Goal: Task Accomplishment & Management: Use online tool/utility

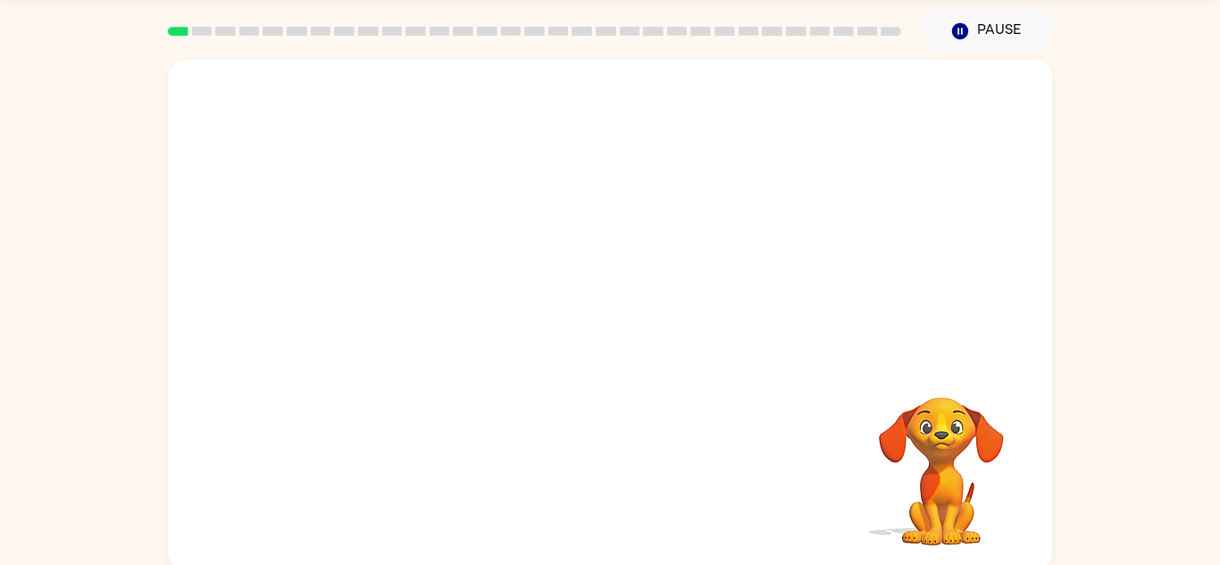
scroll to position [63, 0]
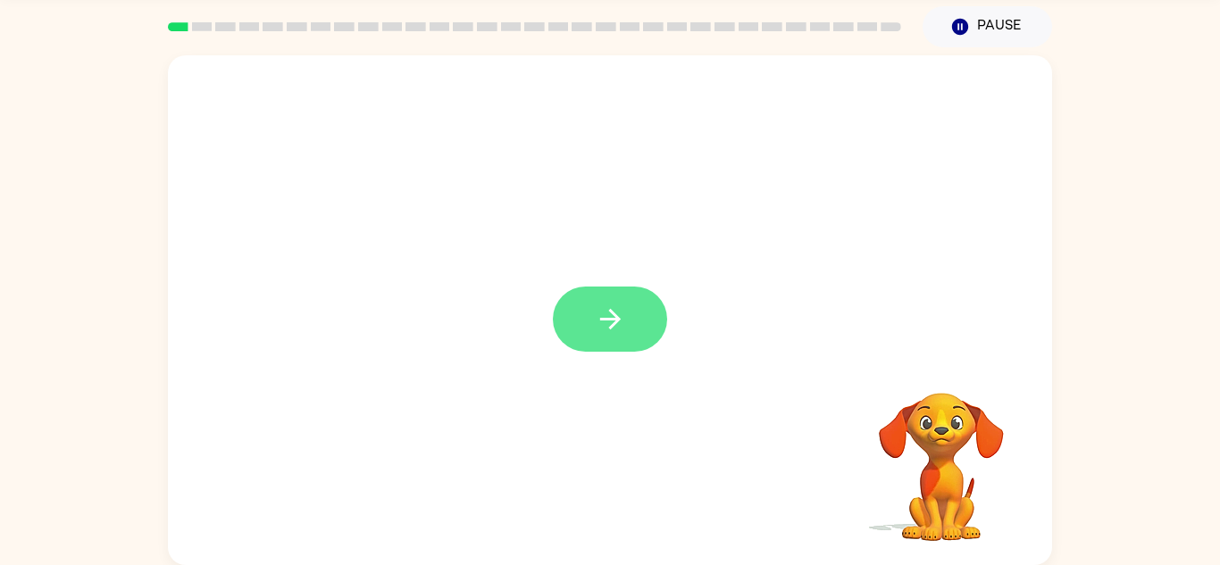
click at [607, 313] on icon "button" at bounding box center [610, 319] width 31 height 31
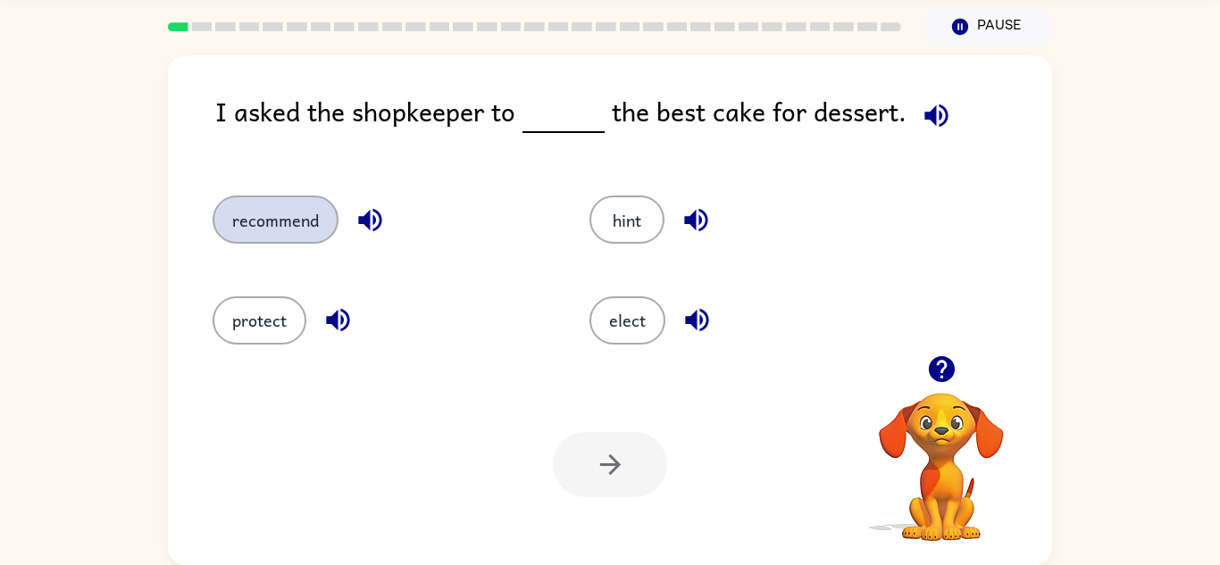
click at [303, 242] on button "recommend" at bounding box center [276, 220] width 126 height 48
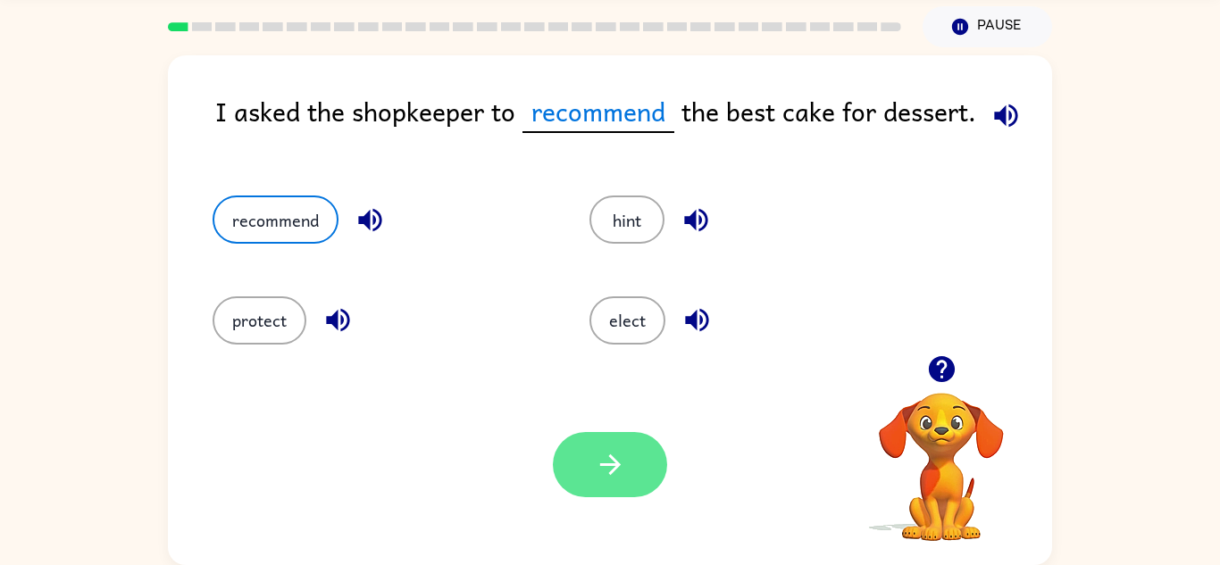
click at [578, 462] on button "button" at bounding box center [610, 464] width 114 height 65
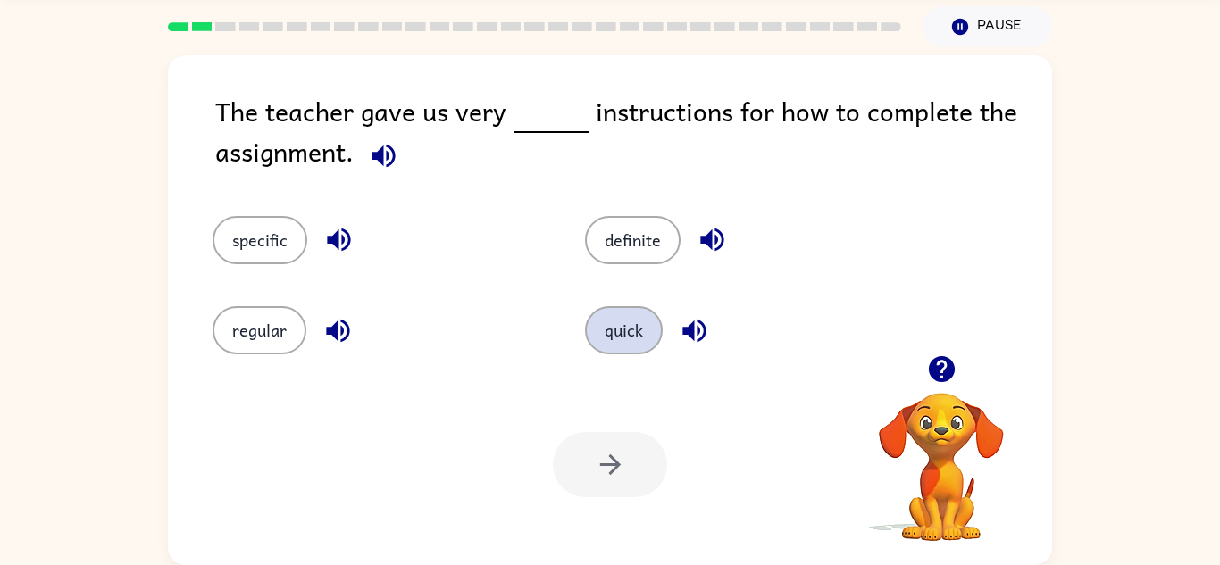
click at [597, 335] on button "quick" at bounding box center [624, 330] width 78 height 48
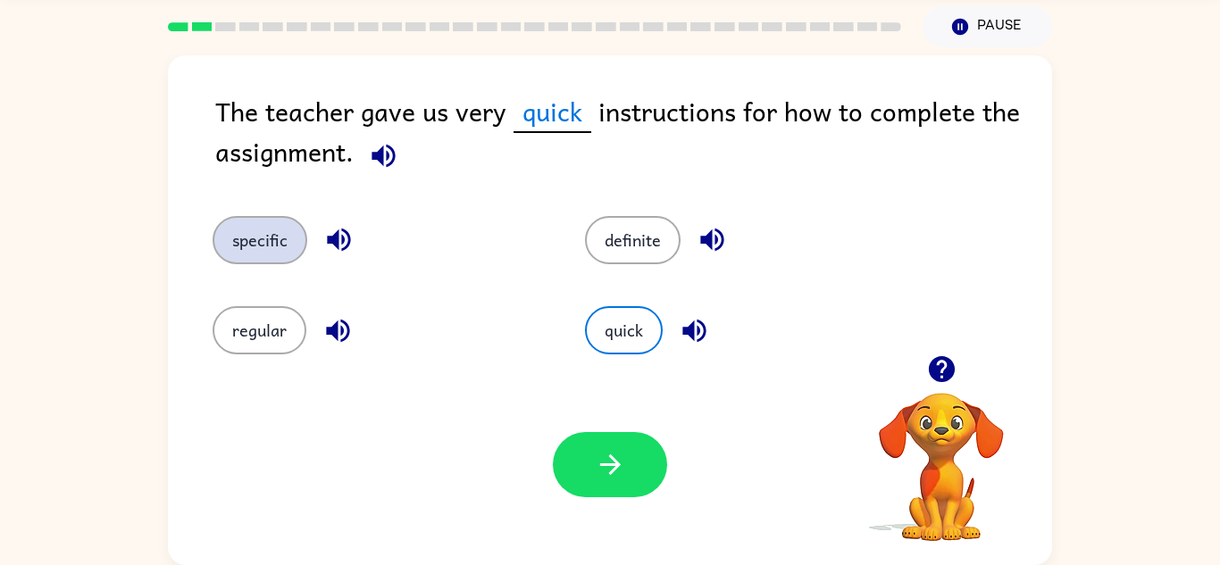
click at [263, 247] on button "specific" at bounding box center [260, 240] width 95 height 48
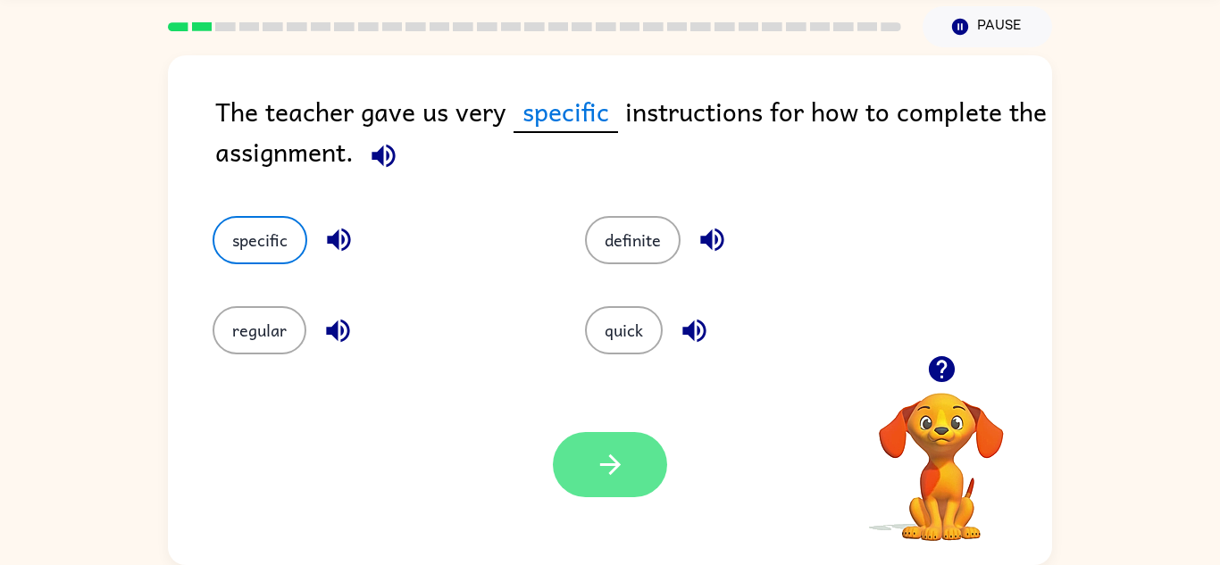
click at [619, 446] on button "button" at bounding box center [610, 464] width 114 height 65
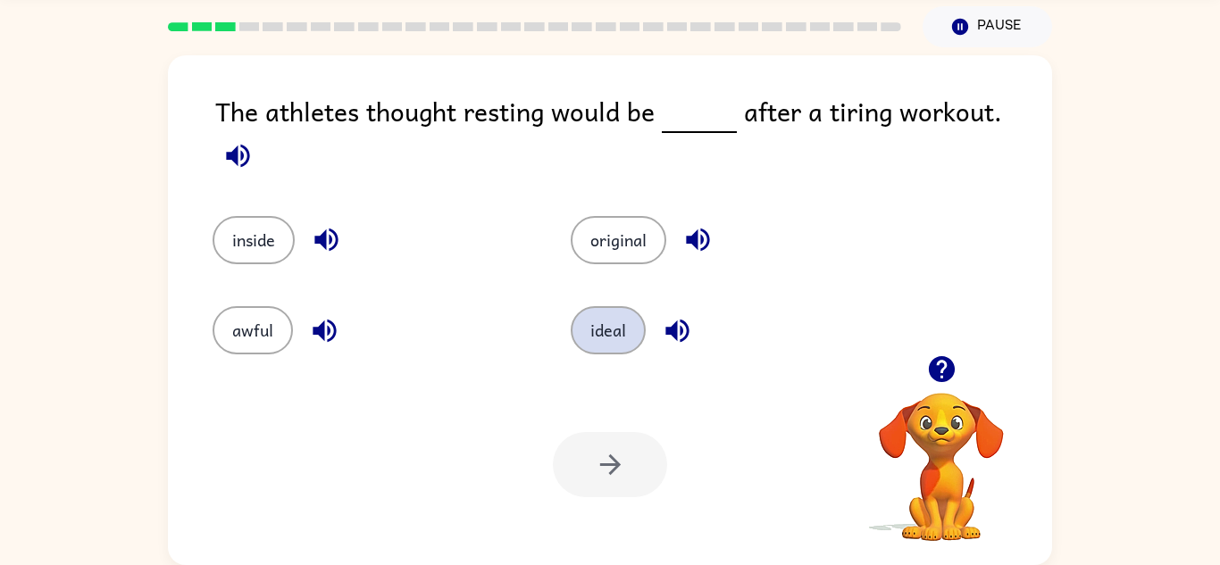
click at [587, 322] on button "ideal" at bounding box center [608, 330] width 75 height 48
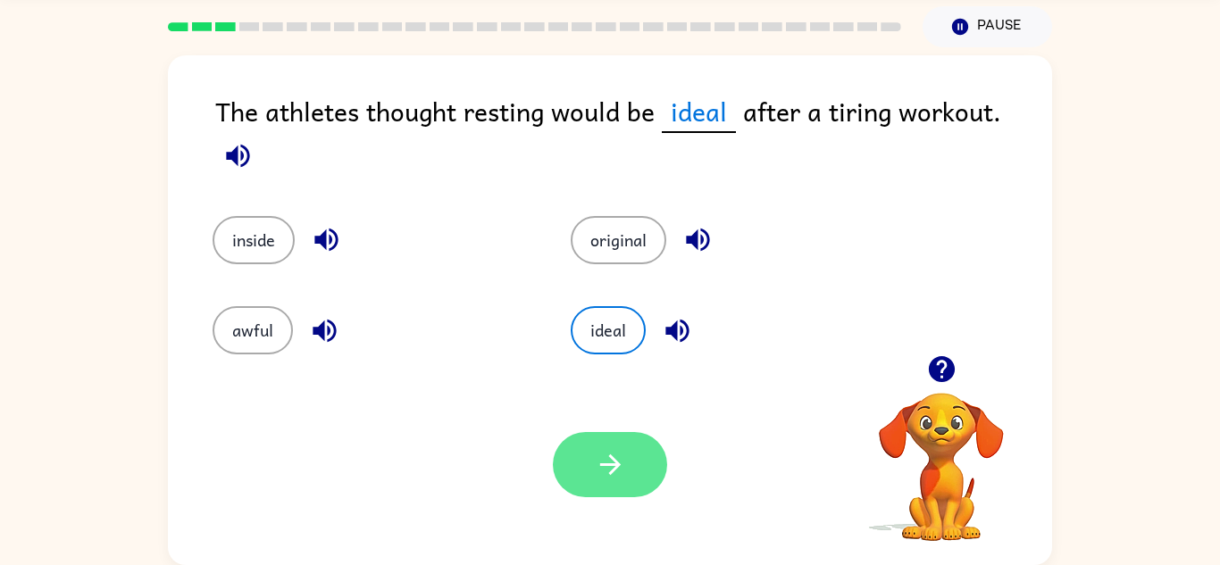
click at [579, 460] on button "button" at bounding box center [610, 464] width 114 height 65
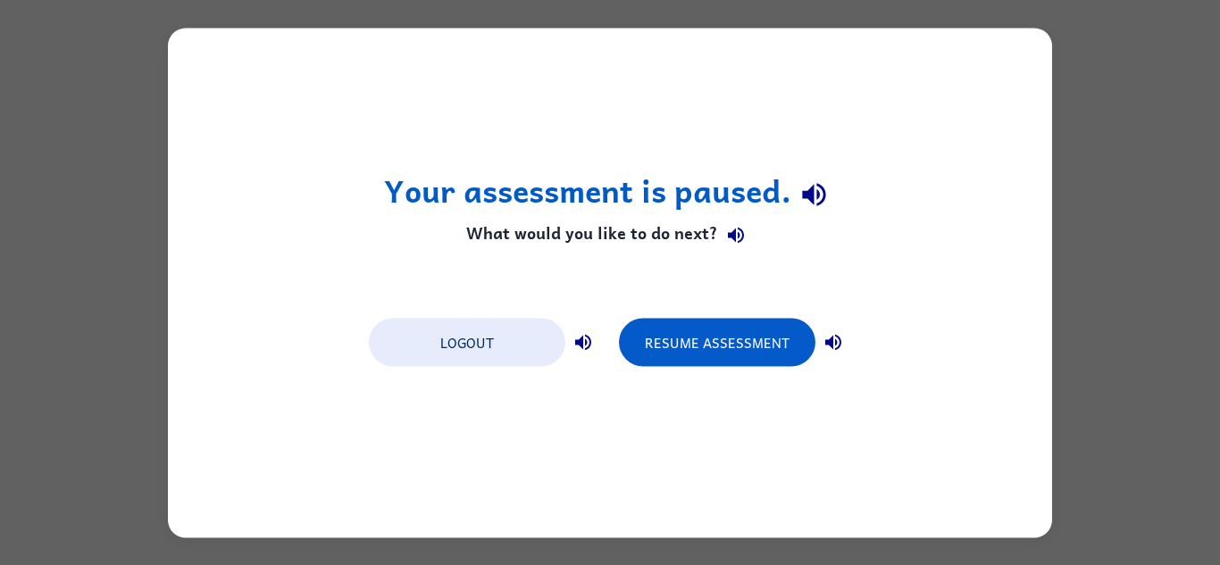
scroll to position [0, 0]
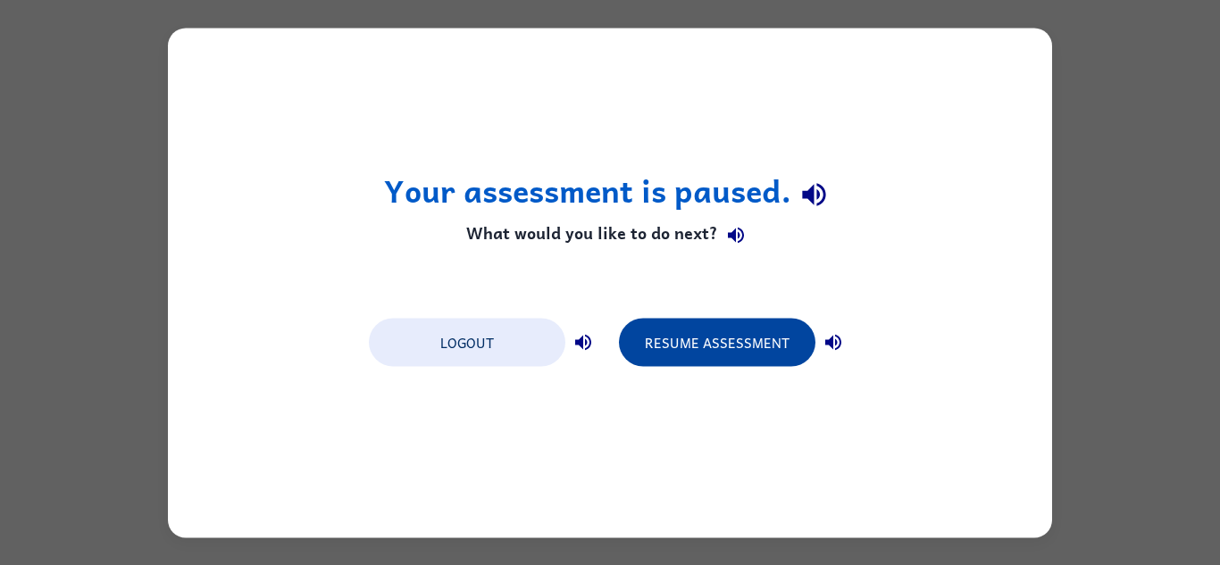
click at [684, 339] on button "Resume Assessment" at bounding box center [717, 342] width 196 height 48
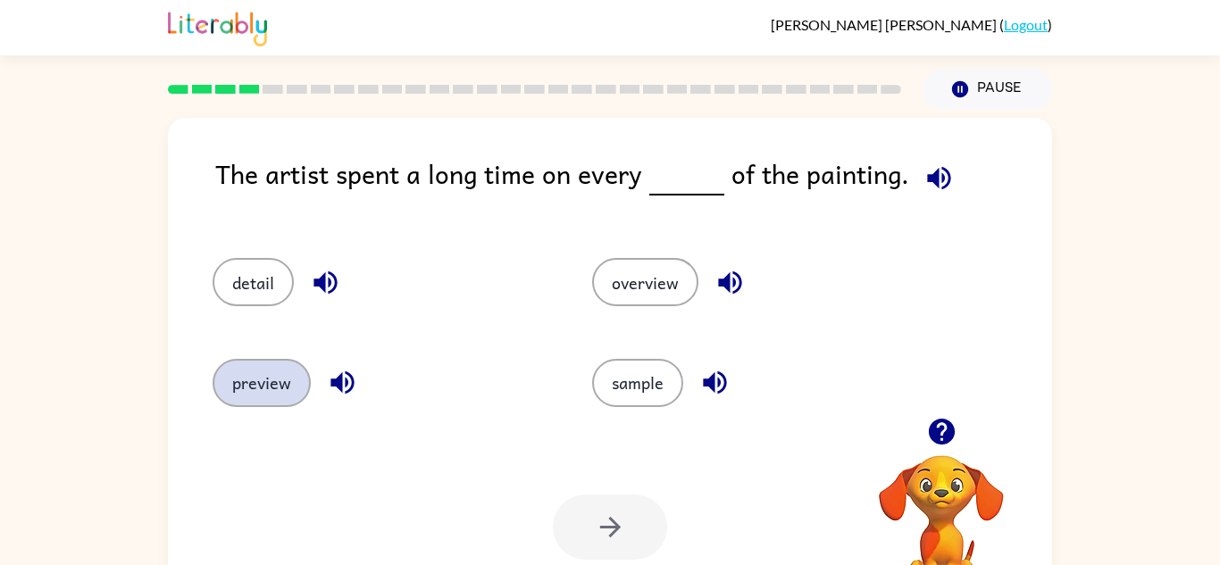
click at [271, 376] on button "preview" at bounding box center [262, 383] width 98 height 48
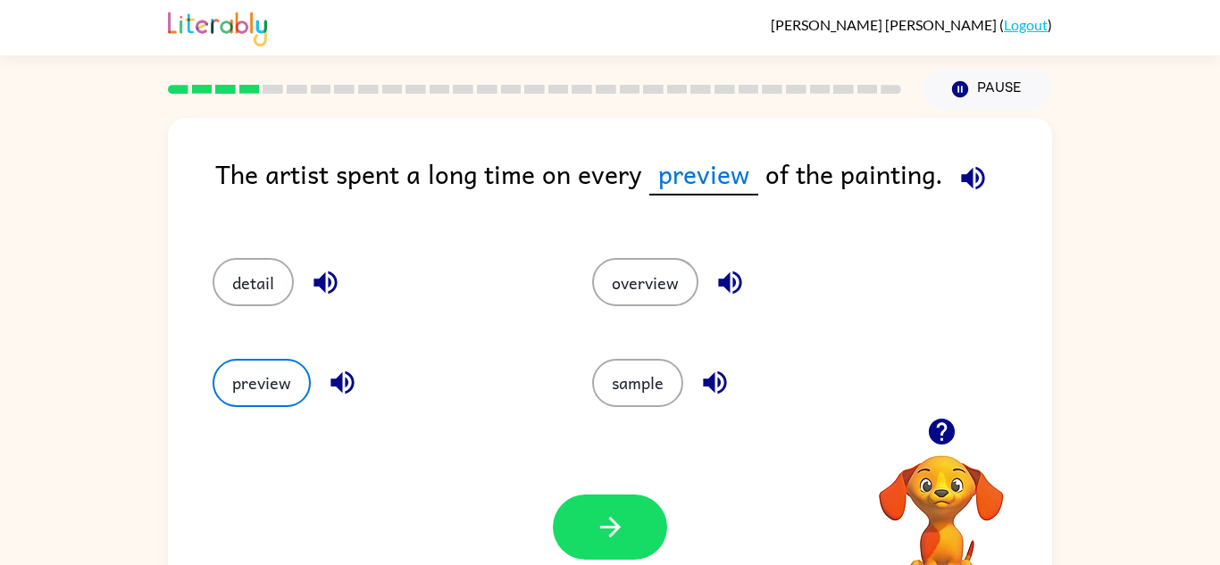
click at [286, 254] on div "detail" at bounding box center [369, 274] width 380 height 100
click at [252, 289] on button "detail" at bounding box center [253, 282] width 81 height 48
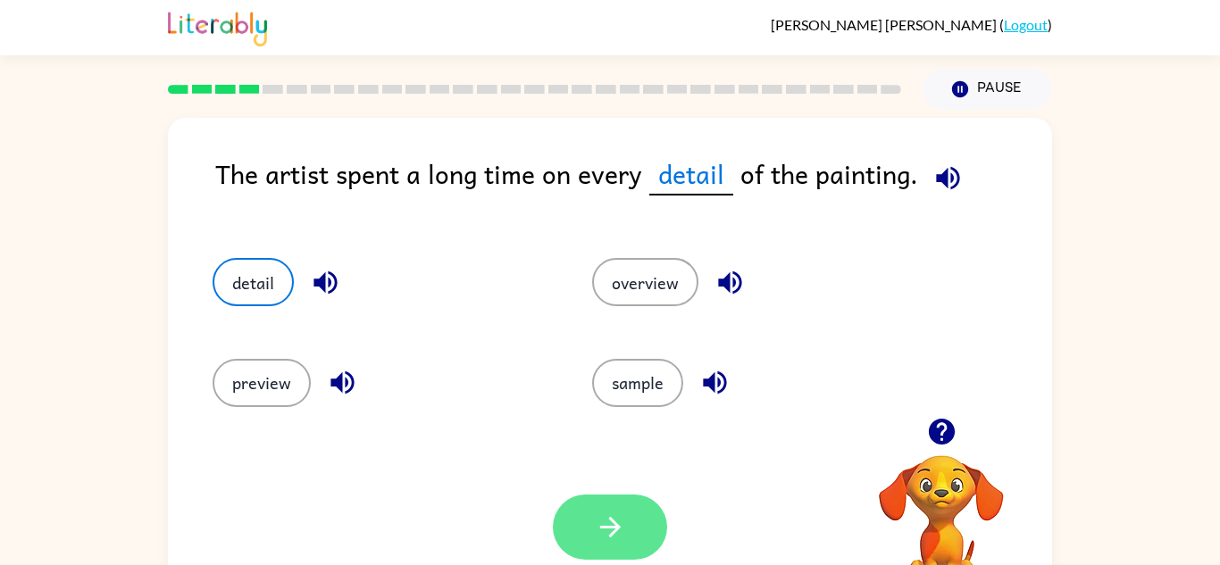
click at [574, 541] on button "button" at bounding box center [610, 527] width 114 height 65
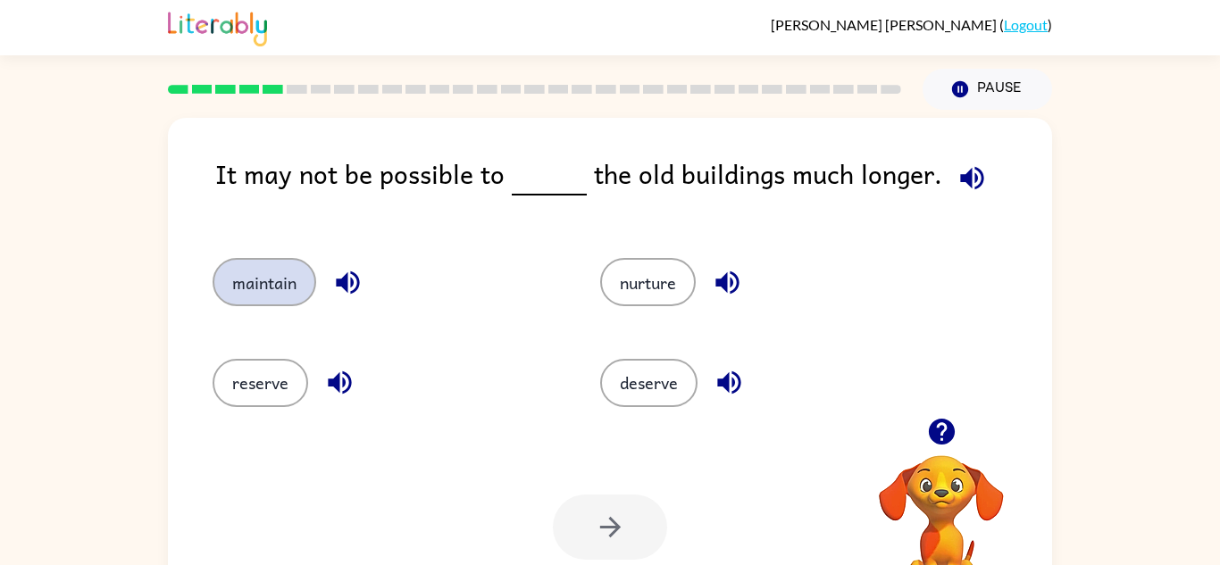
click at [253, 281] on button "maintain" at bounding box center [265, 282] width 104 height 48
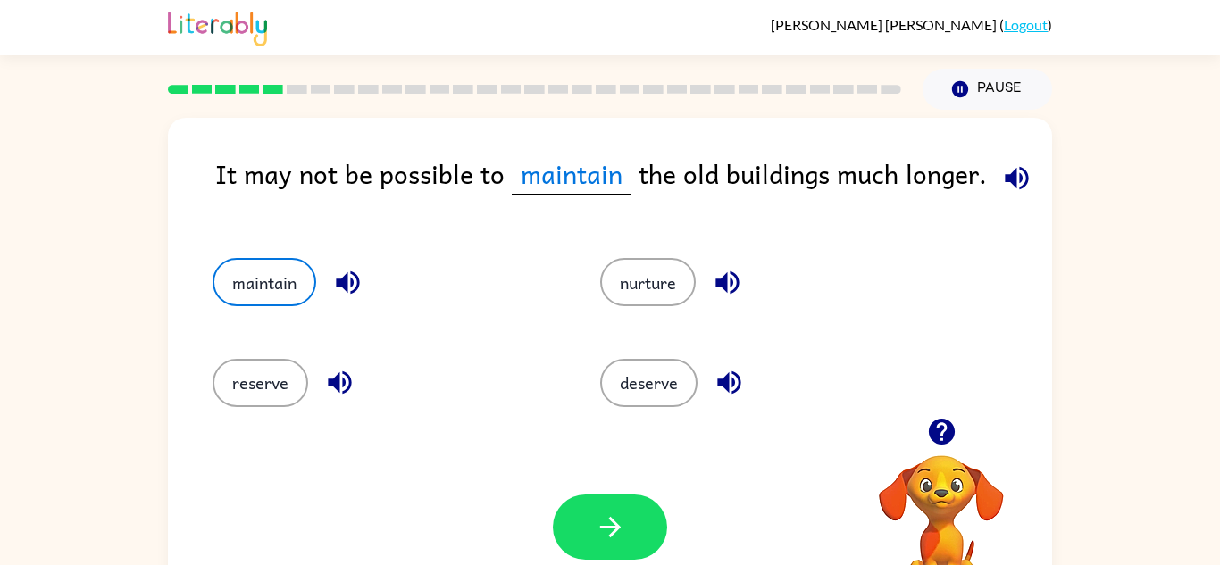
click at [567, 170] on span "maintain" at bounding box center [572, 175] width 120 height 42
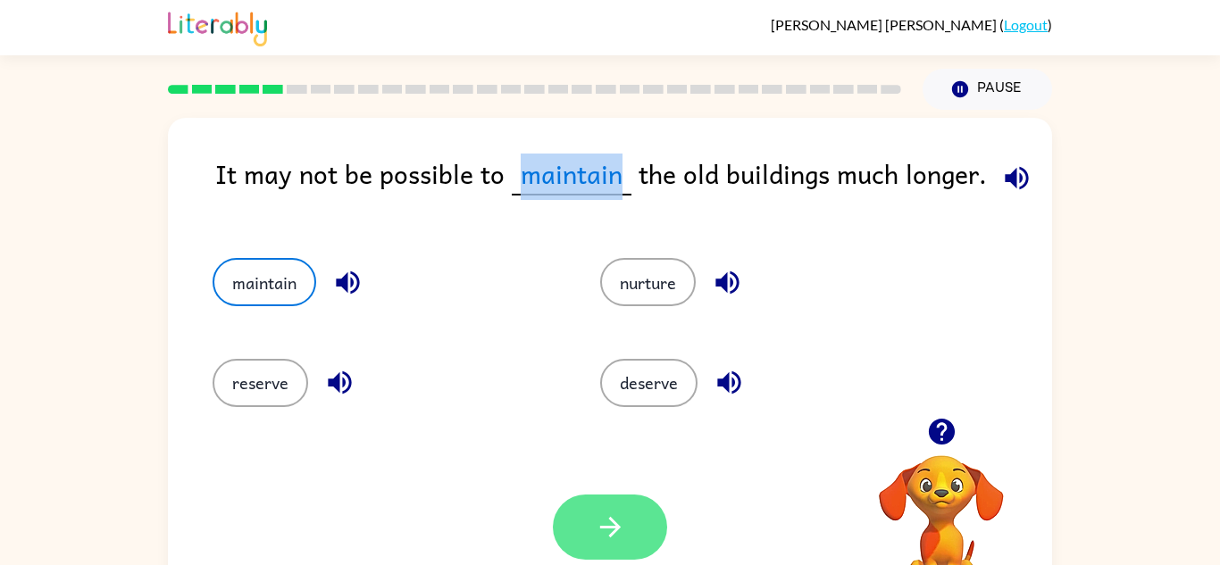
click at [597, 512] on icon "button" at bounding box center [610, 527] width 31 height 31
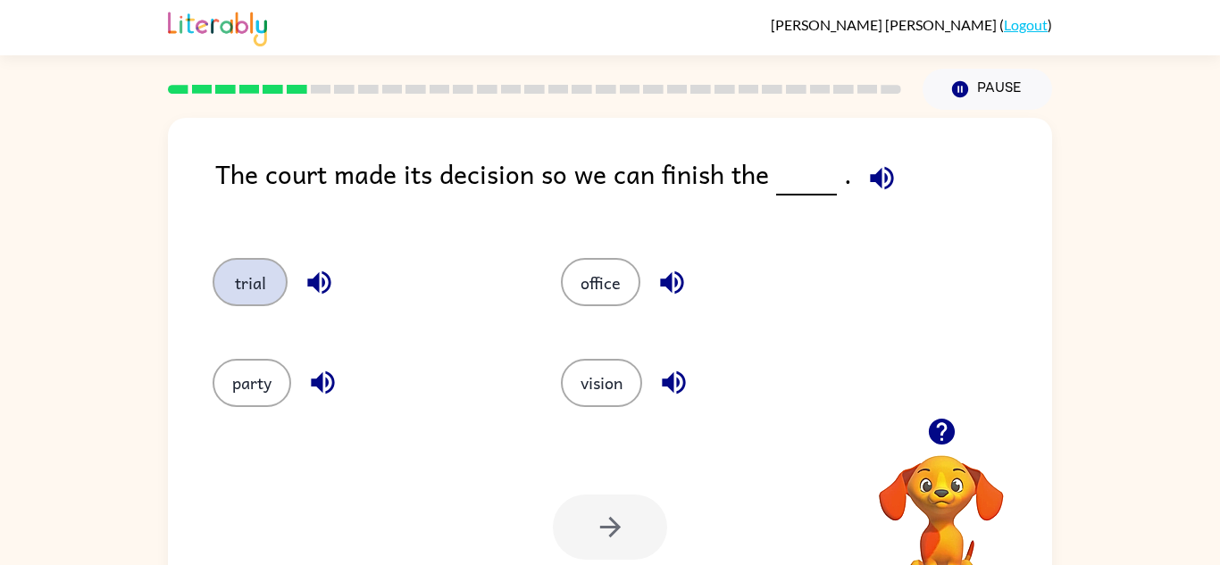
click at [254, 264] on button "trial" at bounding box center [250, 282] width 75 height 48
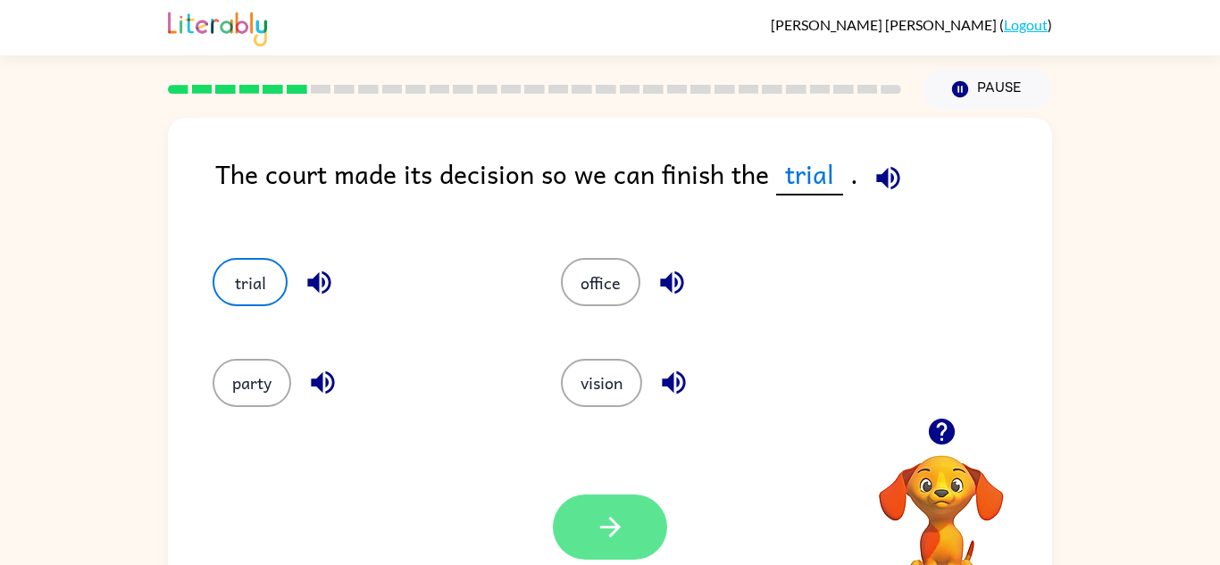
click at [590, 509] on button "button" at bounding box center [610, 527] width 114 height 65
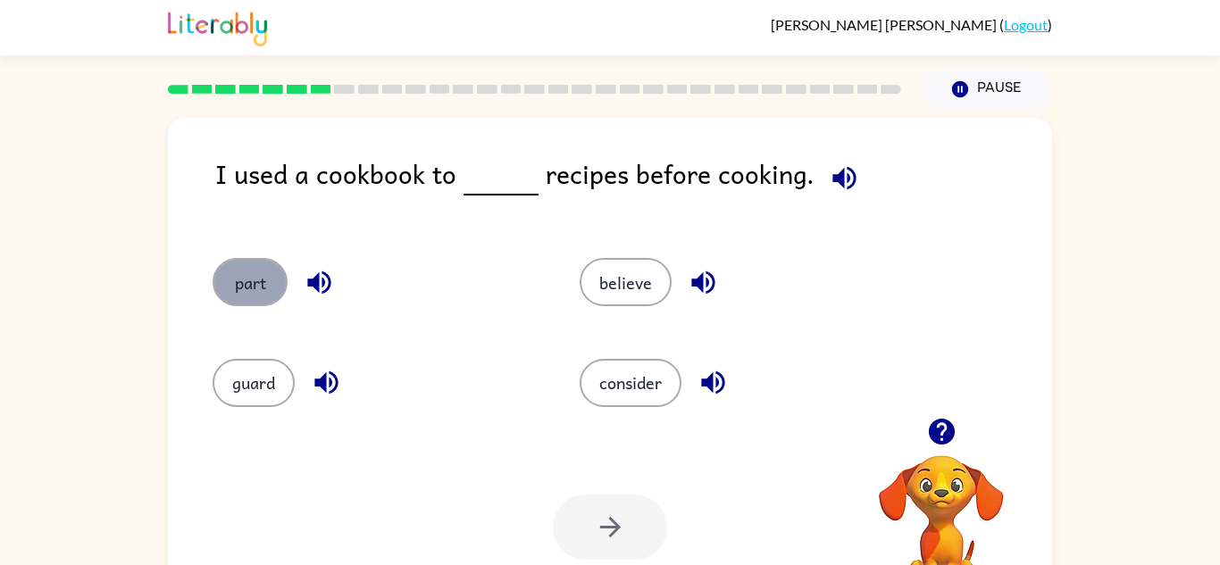
click at [247, 275] on button "part" at bounding box center [250, 282] width 75 height 48
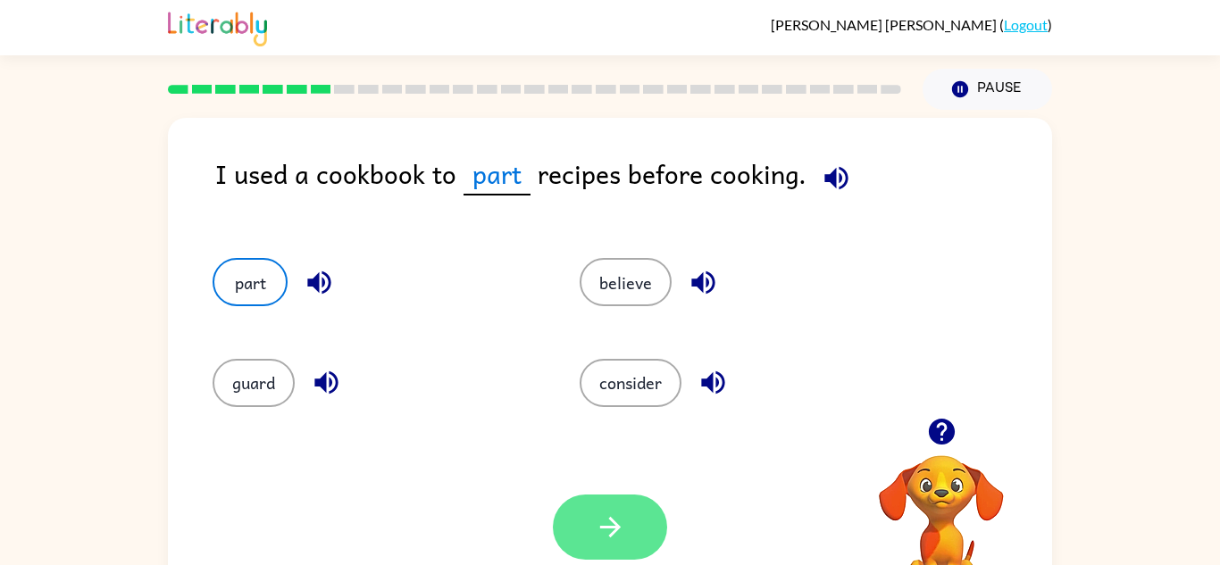
click at [624, 534] on icon "button" at bounding box center [610, 527] width 31 height 31
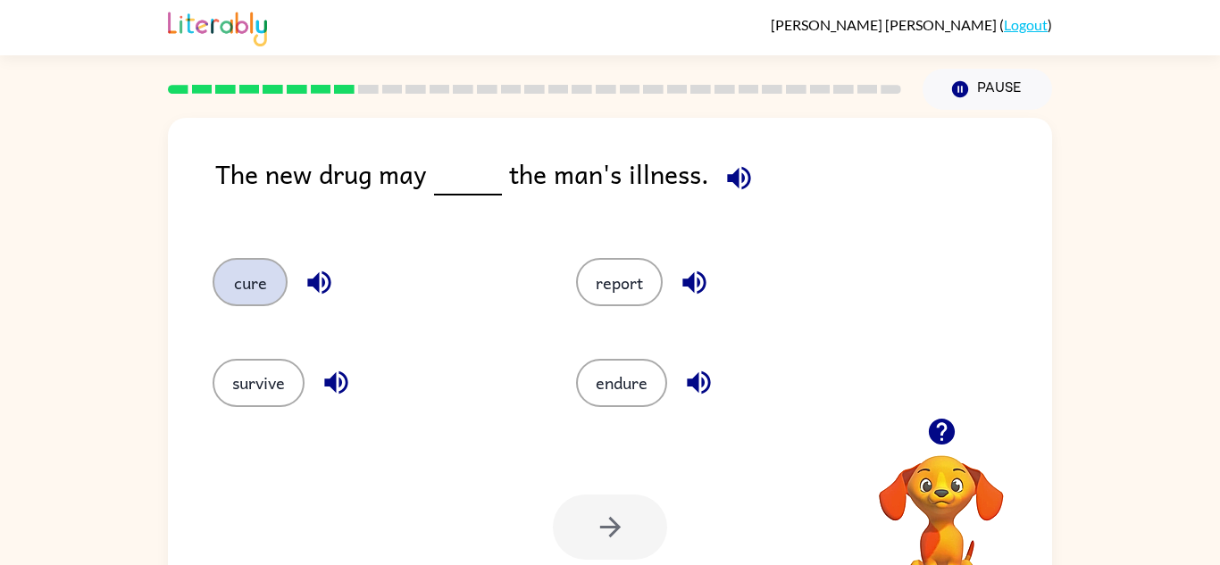
click at [277, 295] on button "cure" at bounding box center [250, 282] width 75 height 48
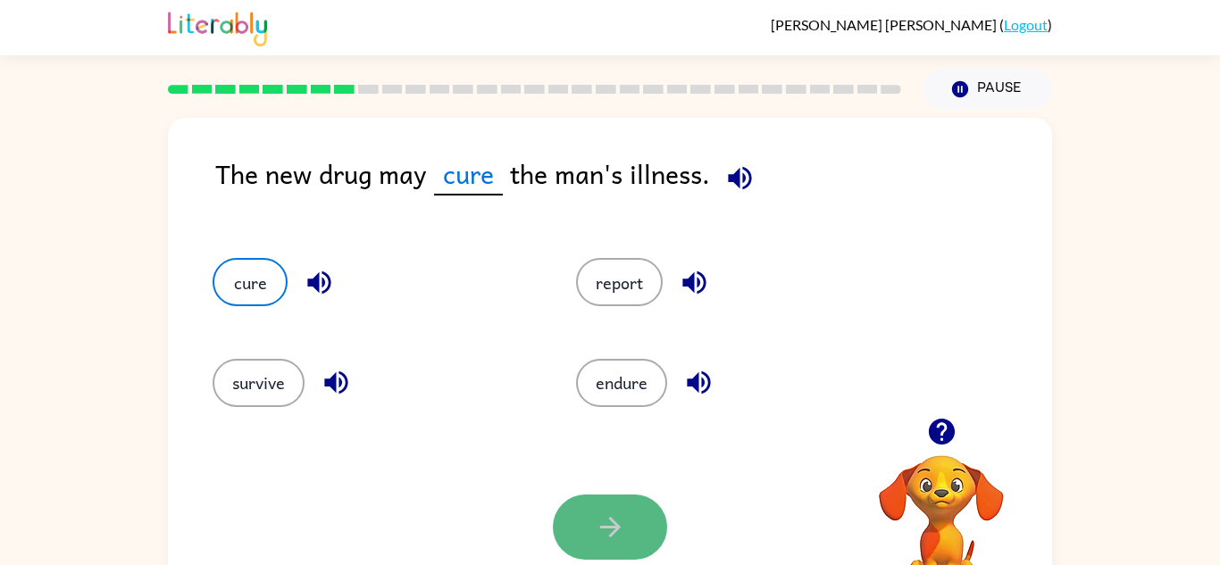
click at [585, 513] on button "button" at bounding box center [610, 527] width 114 height 65
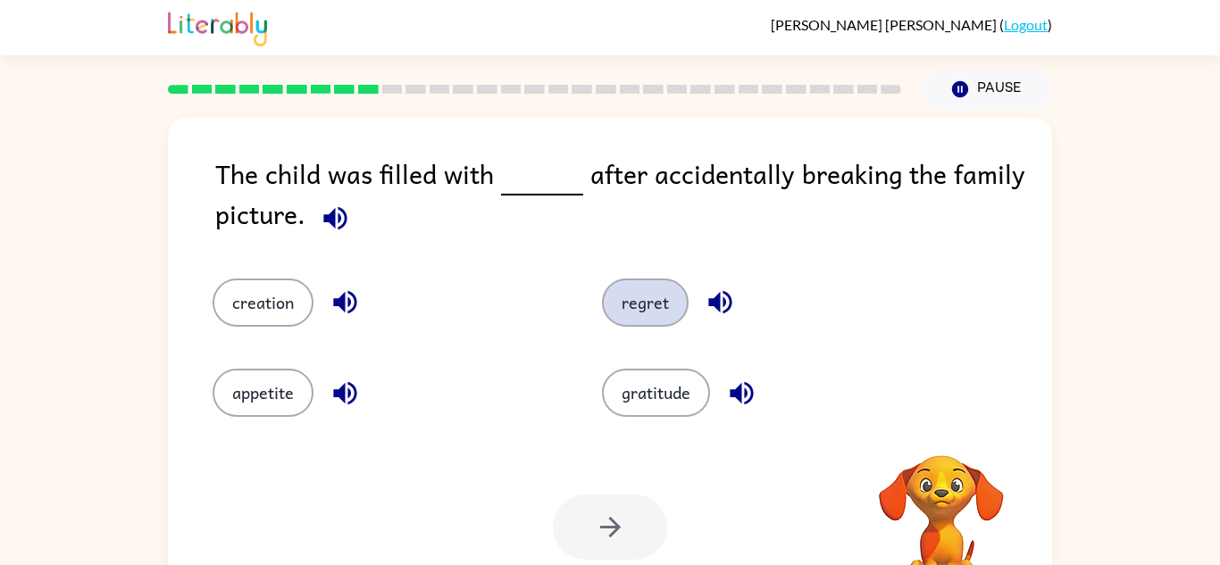
click at [641, 304] on button "regret" at bounding box center [645, 303] width 87 height 48
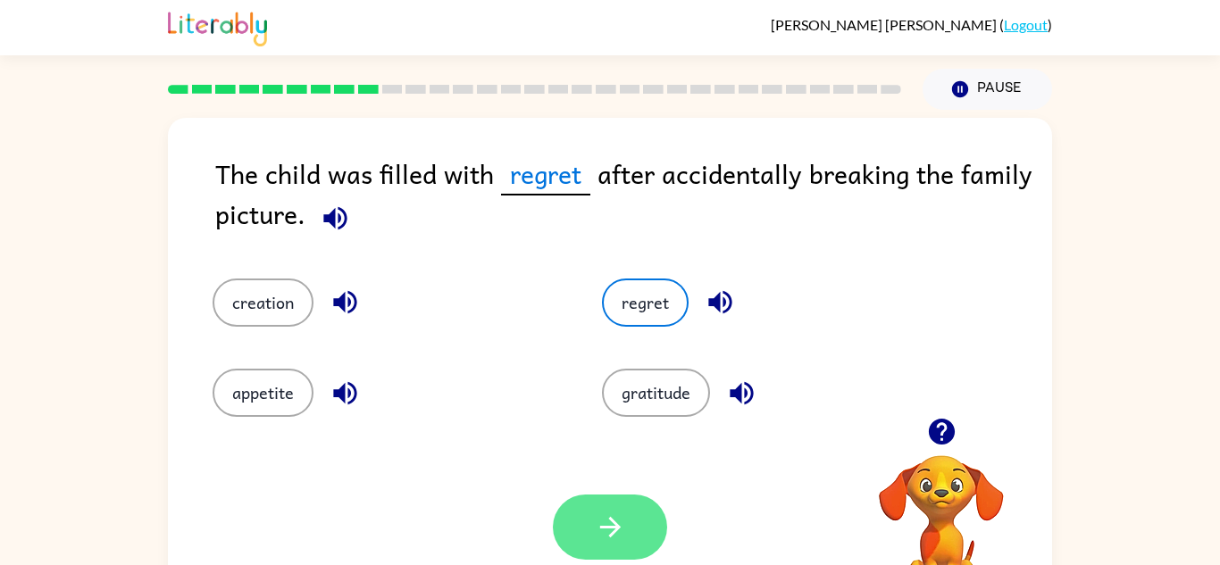
click at [625, 530] on icon "button" at bounding box center [610, 527] width 31 height 31
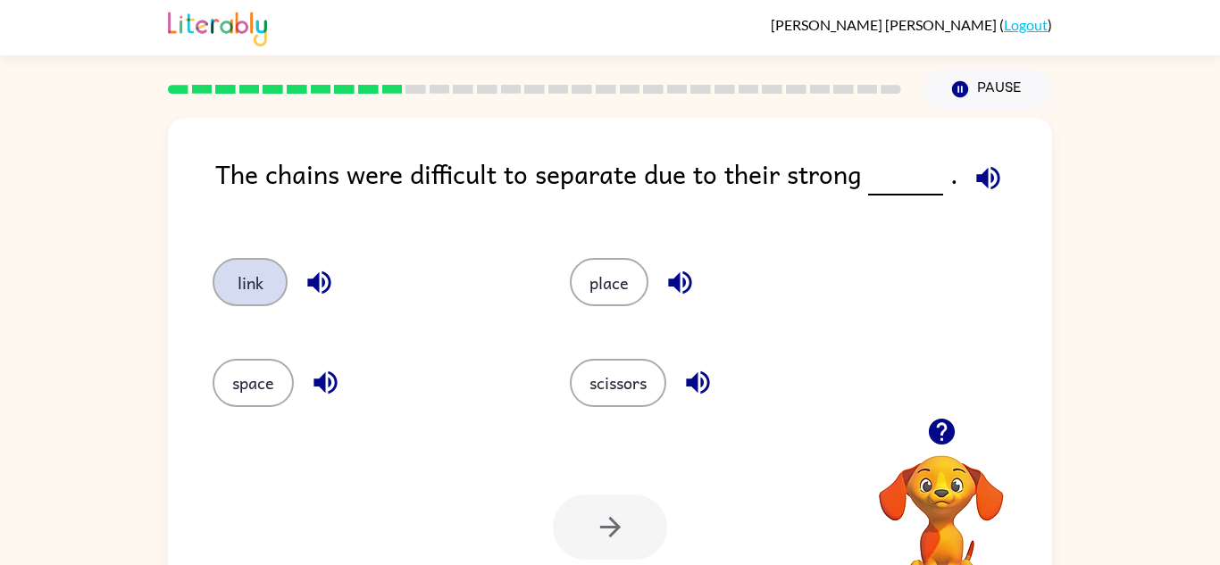
click at [275, 290] on button "link" at bounding box center [250, 282] width 75 height 48
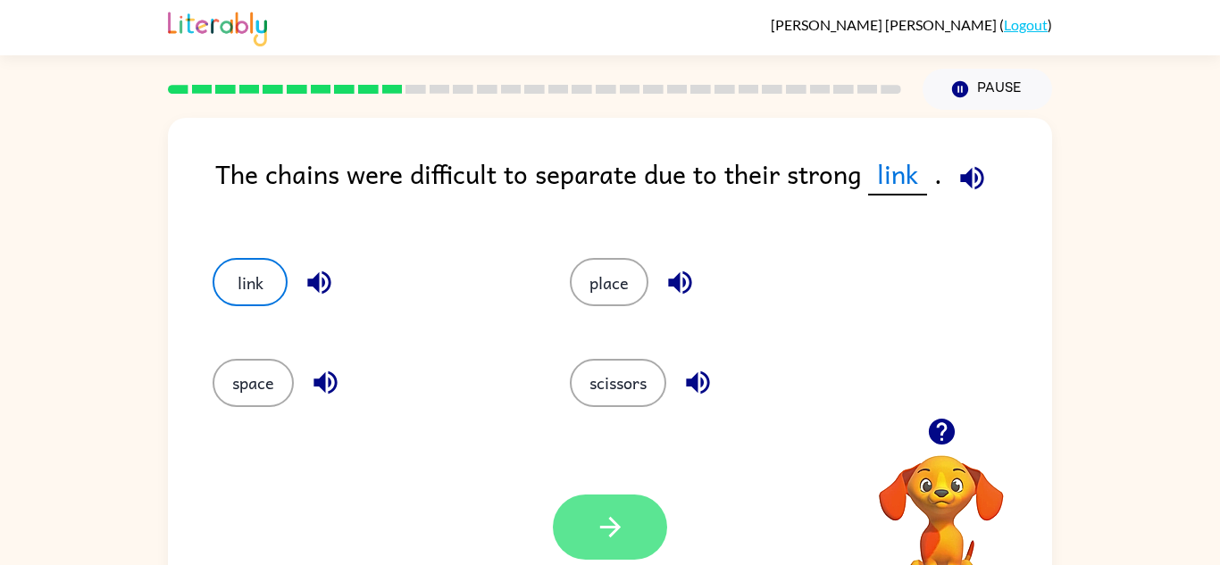
click at [645, 538] on button "button" at bounding box center [610, 527] width 114 height 65
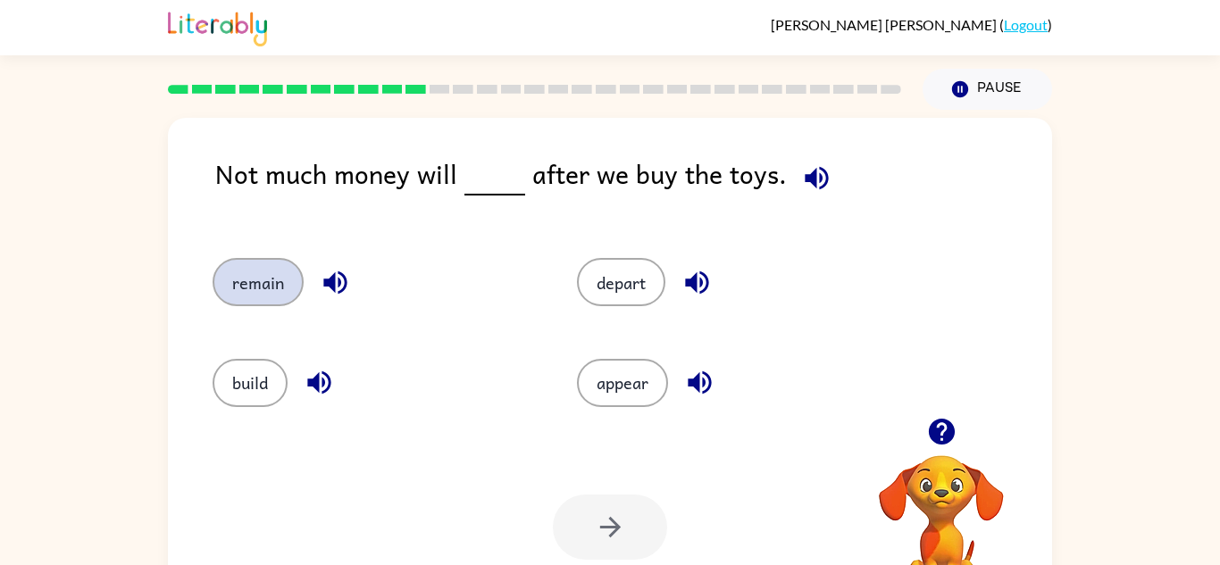
click at [266, 282] on button "remain" at bounding box center [258, 282] width 91 height 48
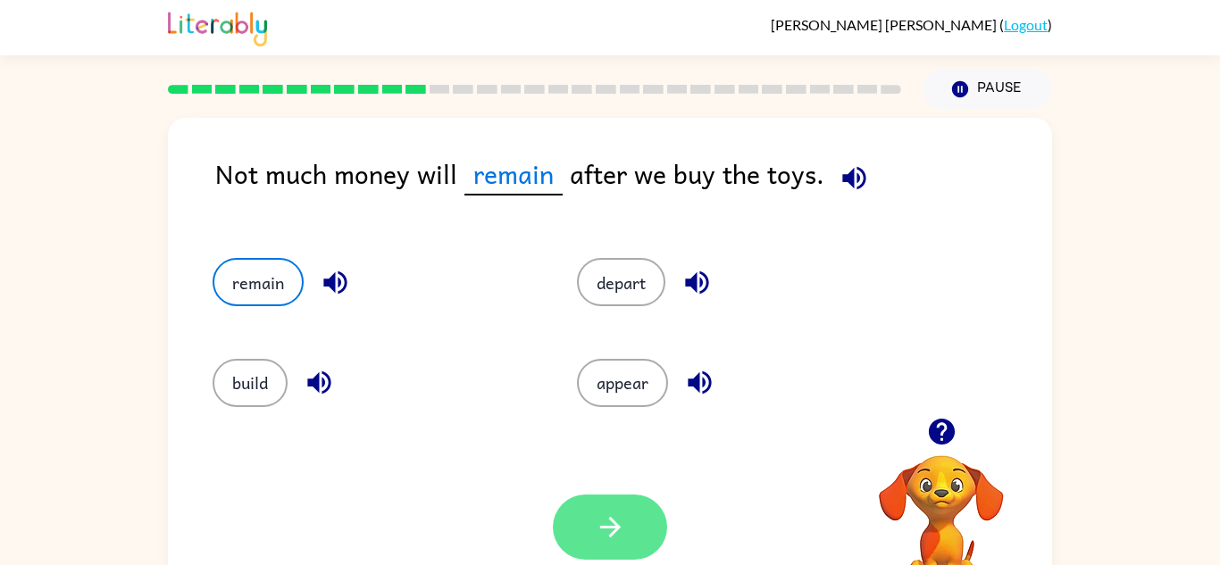
click at [560, 536] on button "button" at bounding box center [610, 527] width 114 height 65
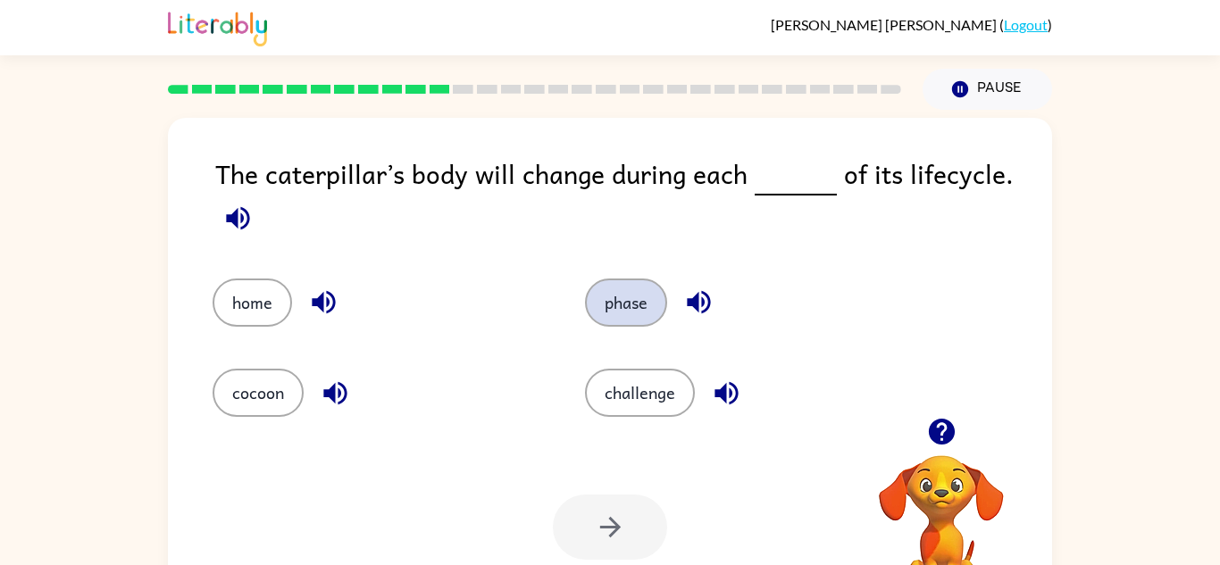
click at [602, 296] on button "phase" at bounding box center [626, 303] width 82 height 48
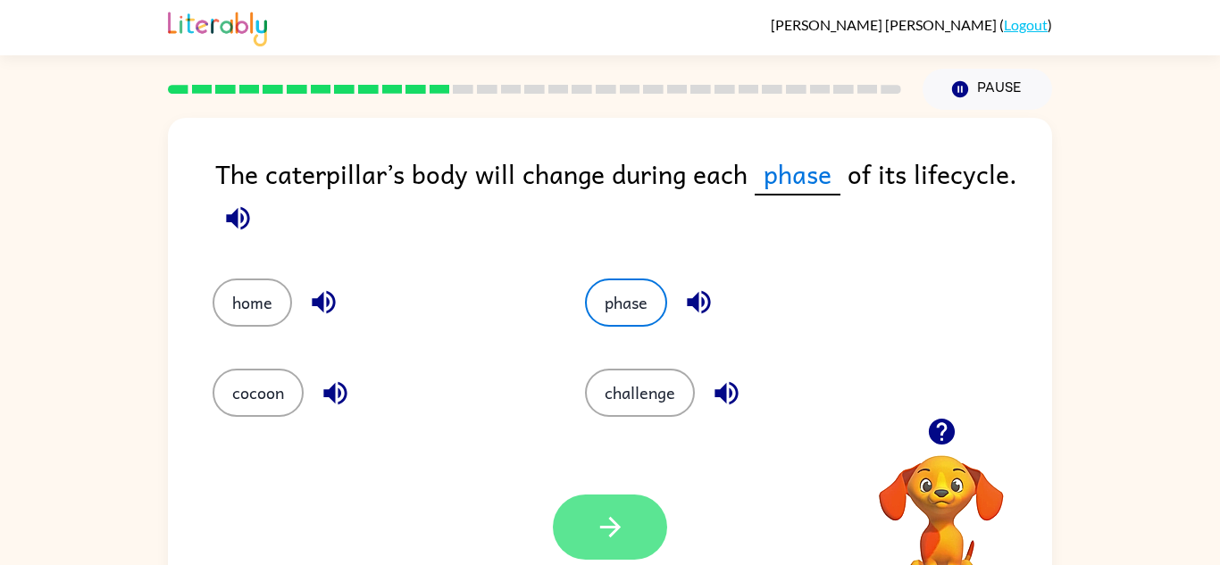
click at [614, 498] on button "button" at bounding box center [610, 527] width 114 height 65
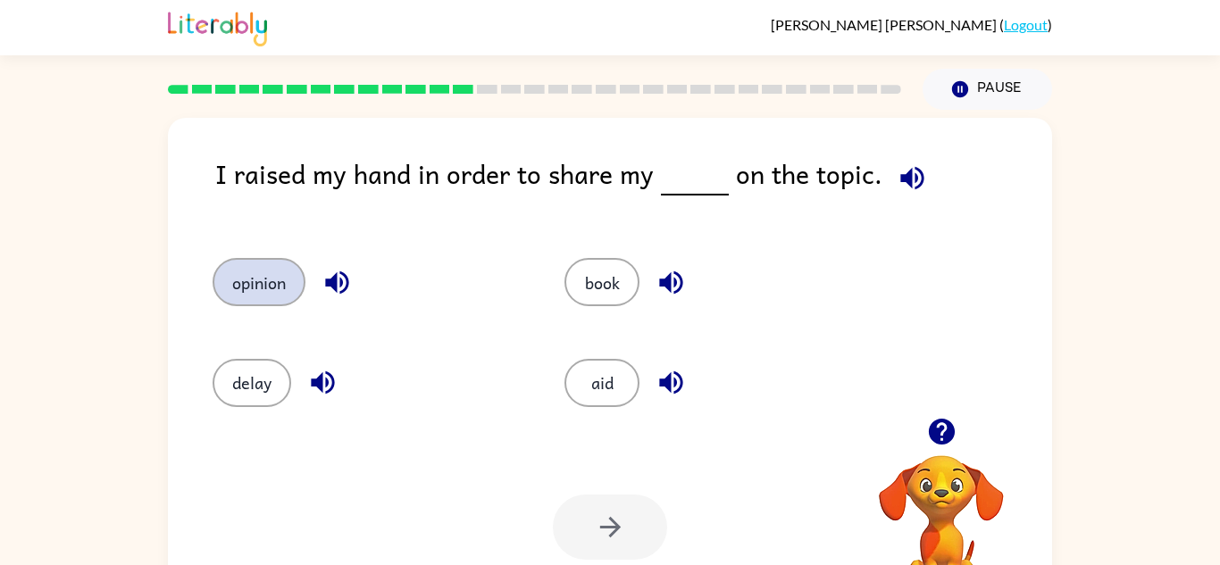
click at [271, 279] on button "opinion" at bounding box center [259, 282] width 93 height 48
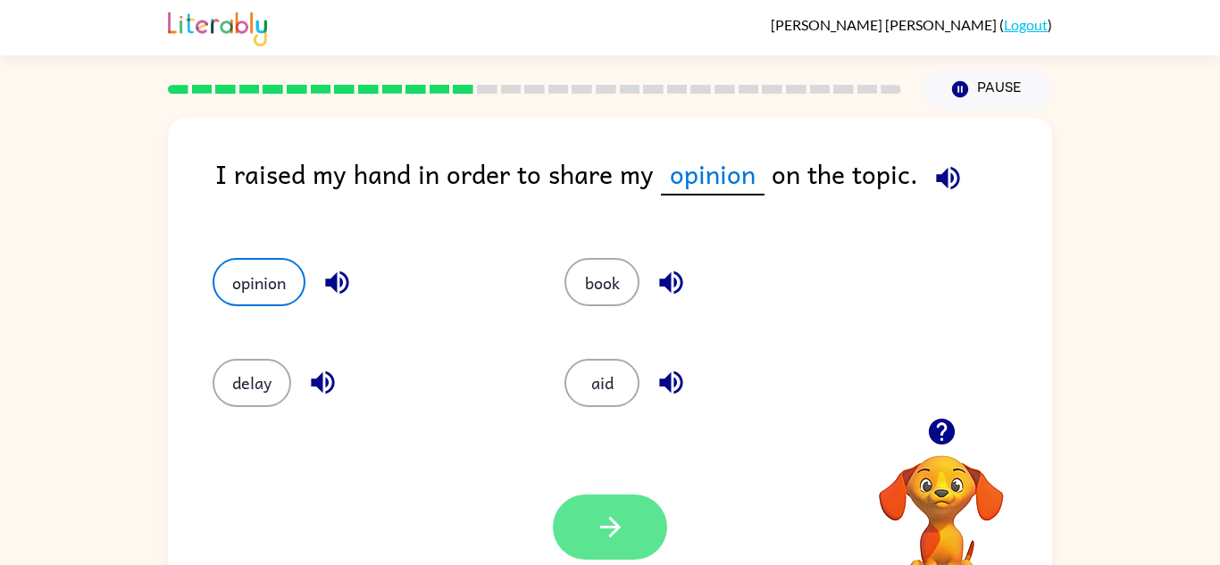
click at [629, 521] on button "button" at bounding box center [610, 527] width 114 height 65
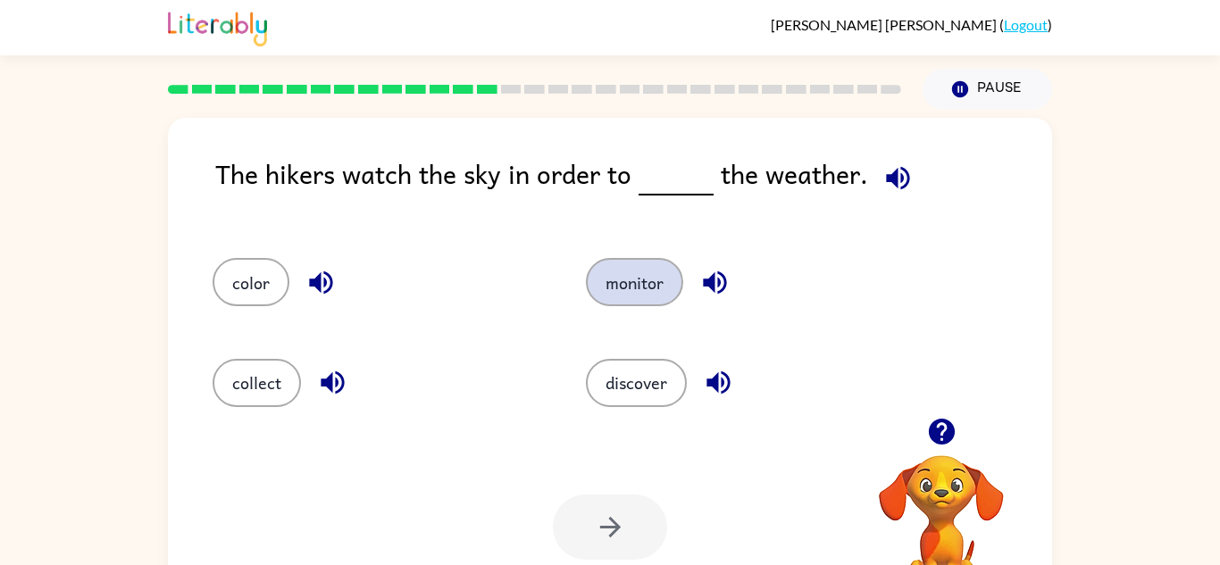
click at [621, 282] on button "monitor" at bounding box center [634, 282] width 97 height 48
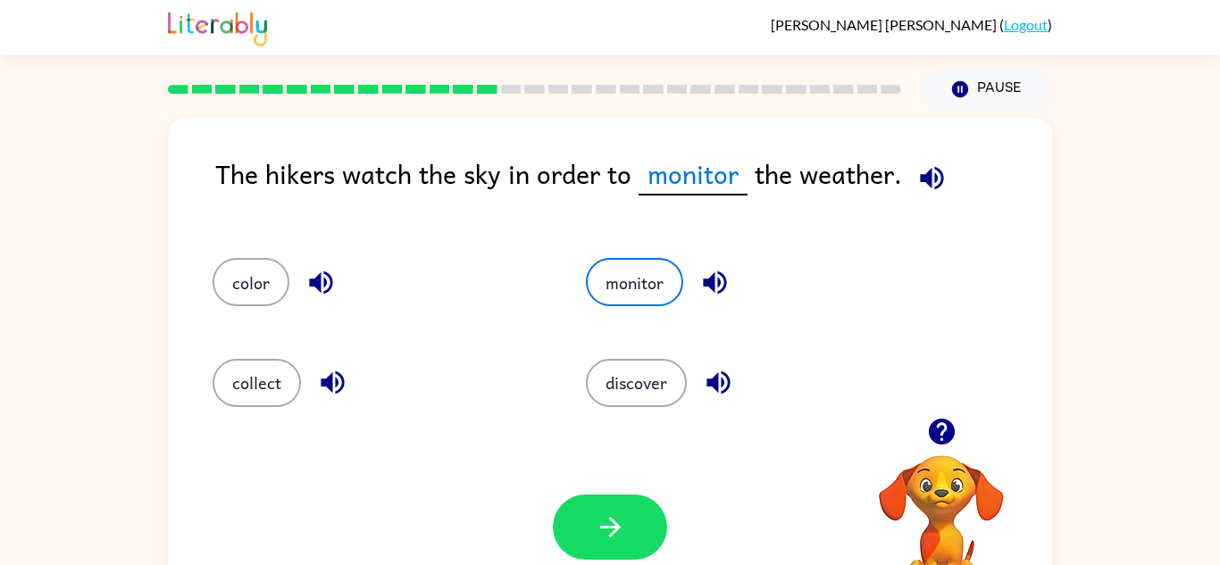
click at [619, 355] on div "discover" at bounding box center [738, 375] width 373 height 100
click at [610, 388] on button "discover" at bounding box center [636, 383] width 101 height 48
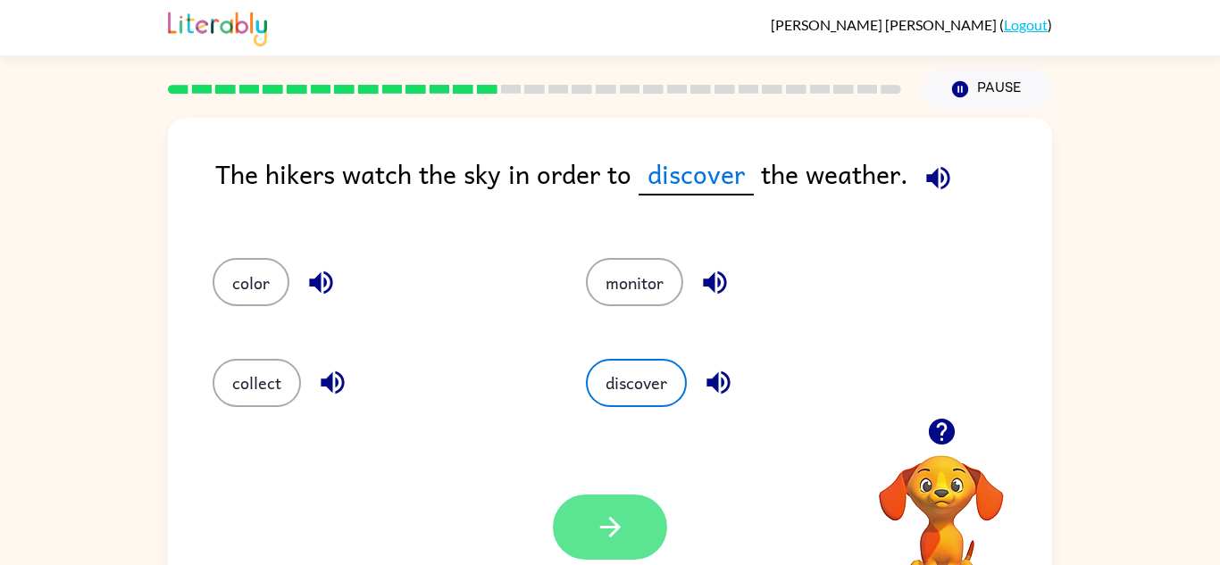
click at [618, 499] on button "button" at bounding box center [610, 527] width 114 height 65
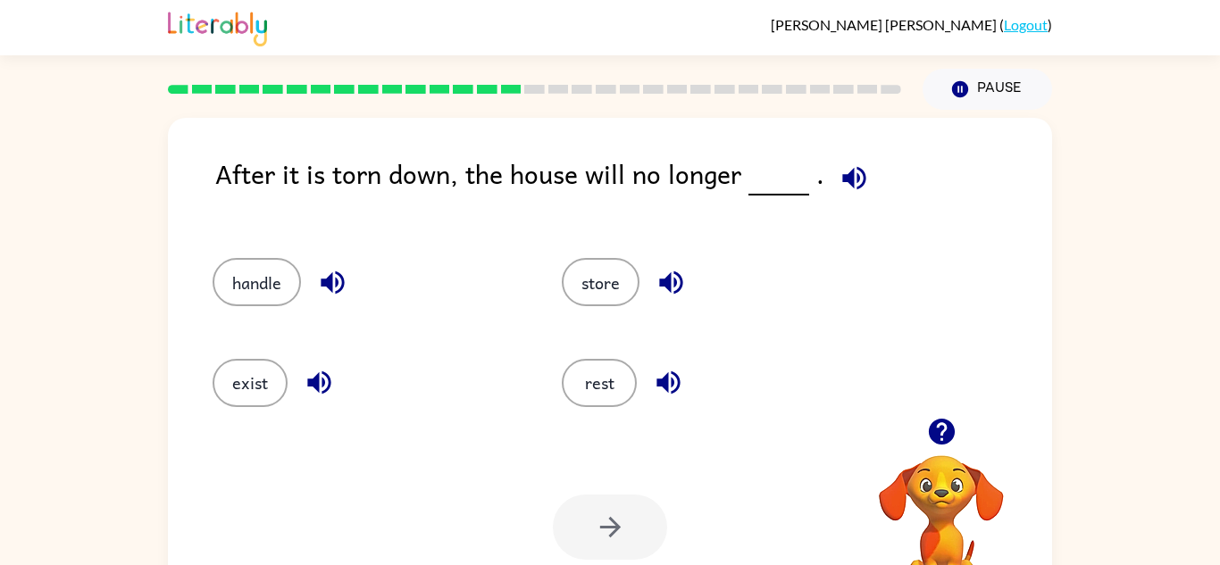
scroll to position [3, 0]
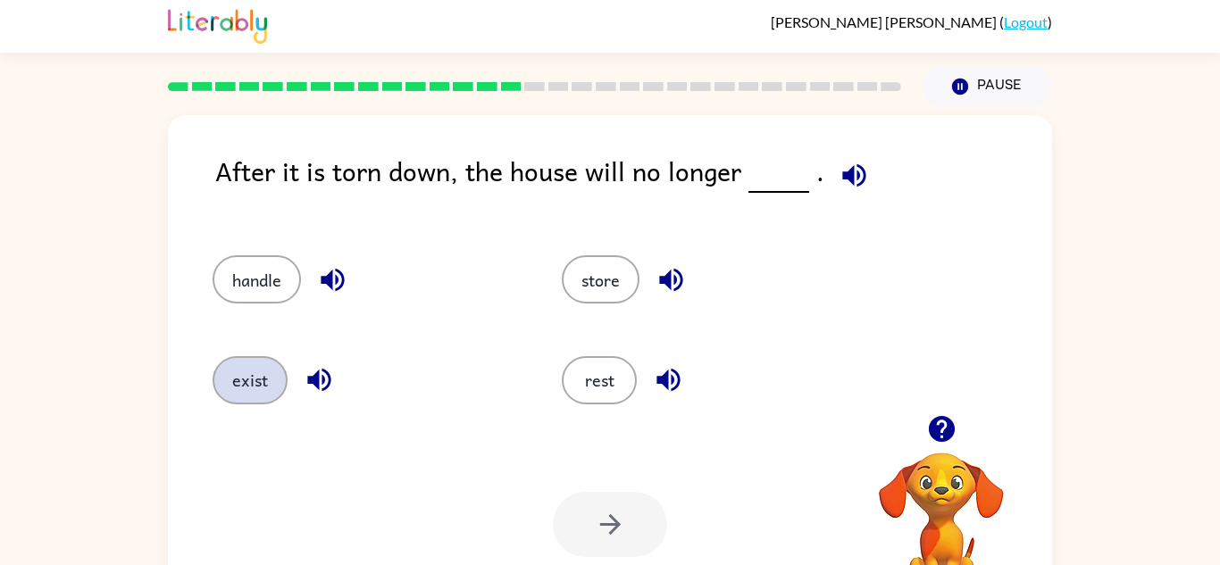
click at [263, 372] on button "exist" at bounding box center [250, 380] width 75 height 48
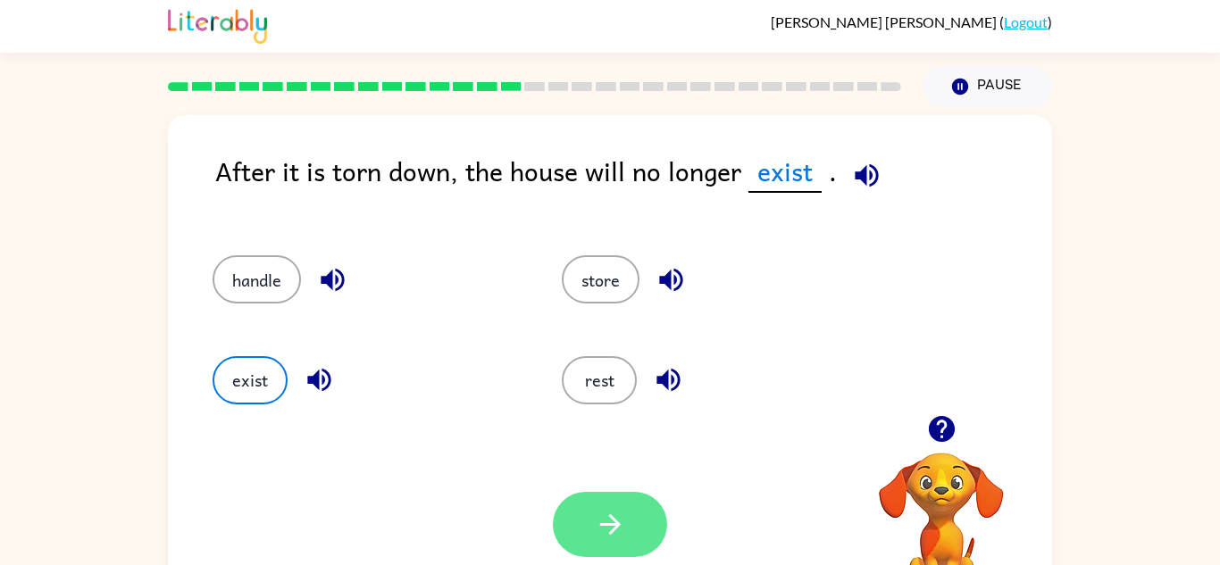
click at [604, 504] on button "button" at bounding box center [610, 524] width 114 height 65
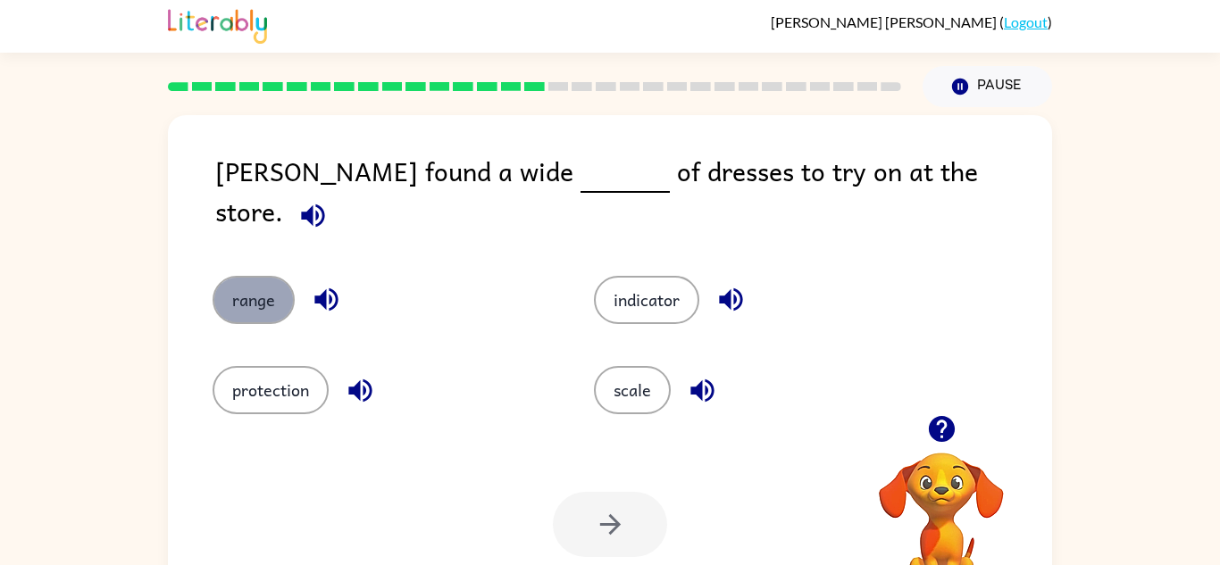
click at [264, 290] on button "range" at bounding box center [254, 300] width 82 height 48
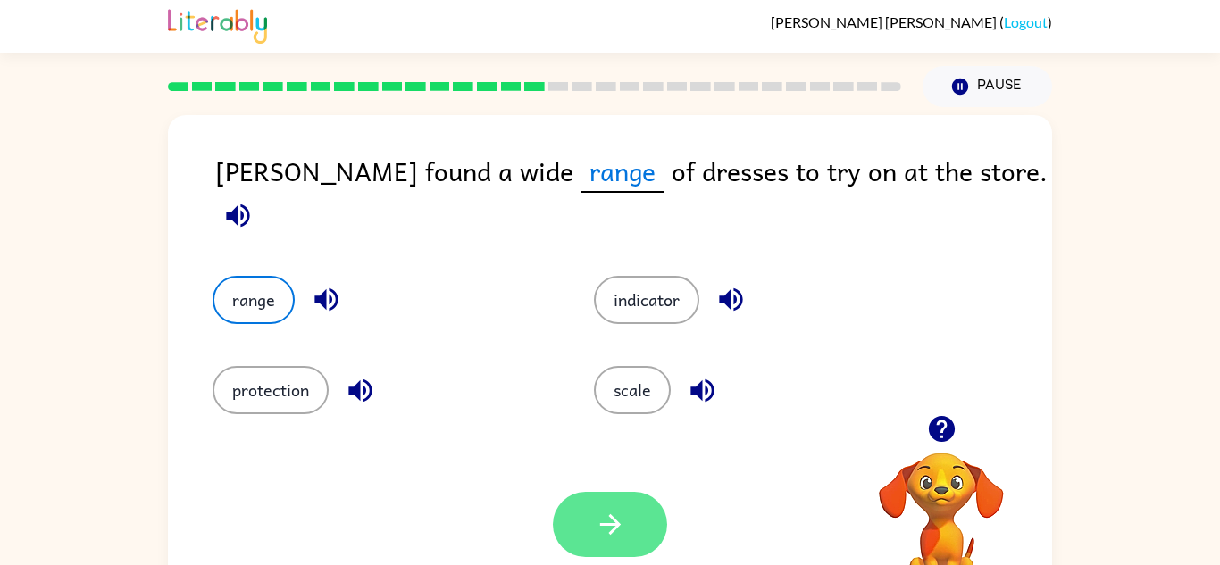
click at [613, 533] on icon "button" at bounding box center [610, 524] width 31 height 31
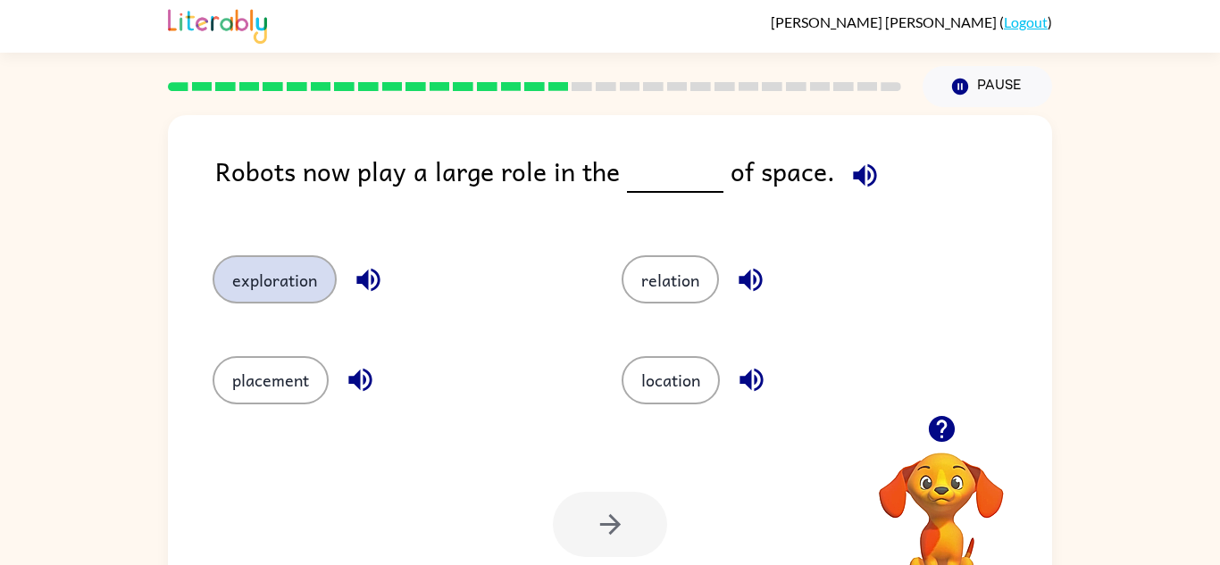
click at [244, 284] on button "exploration" at bounding box center [275, 279] width 124 height 48
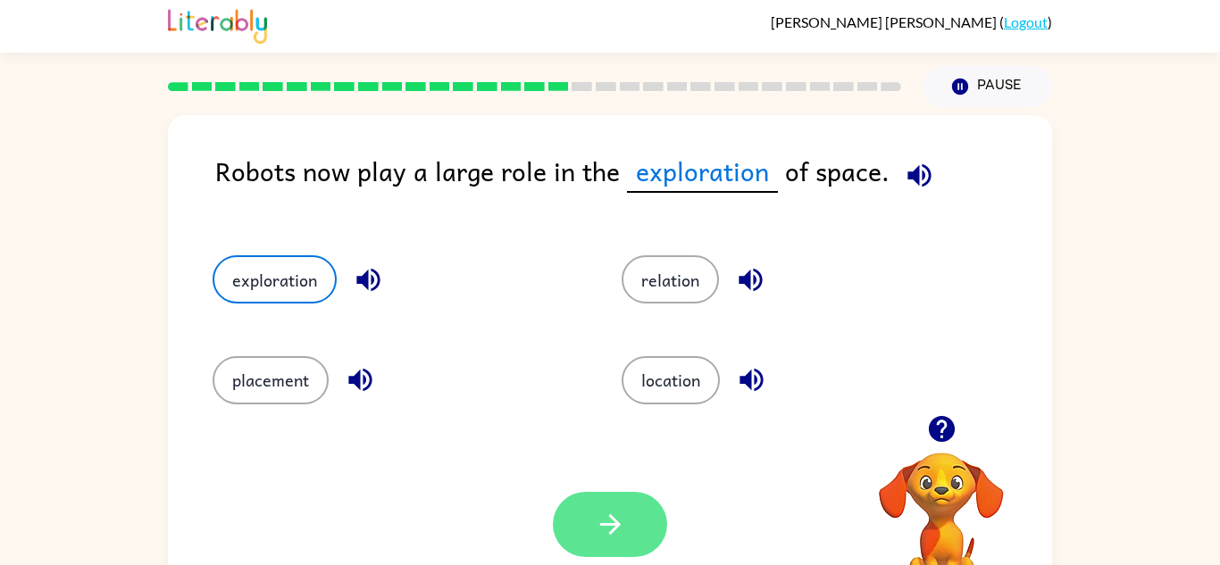
click at [573, 525] on button "button" at bounding box center [610, 524] width 114 height 65
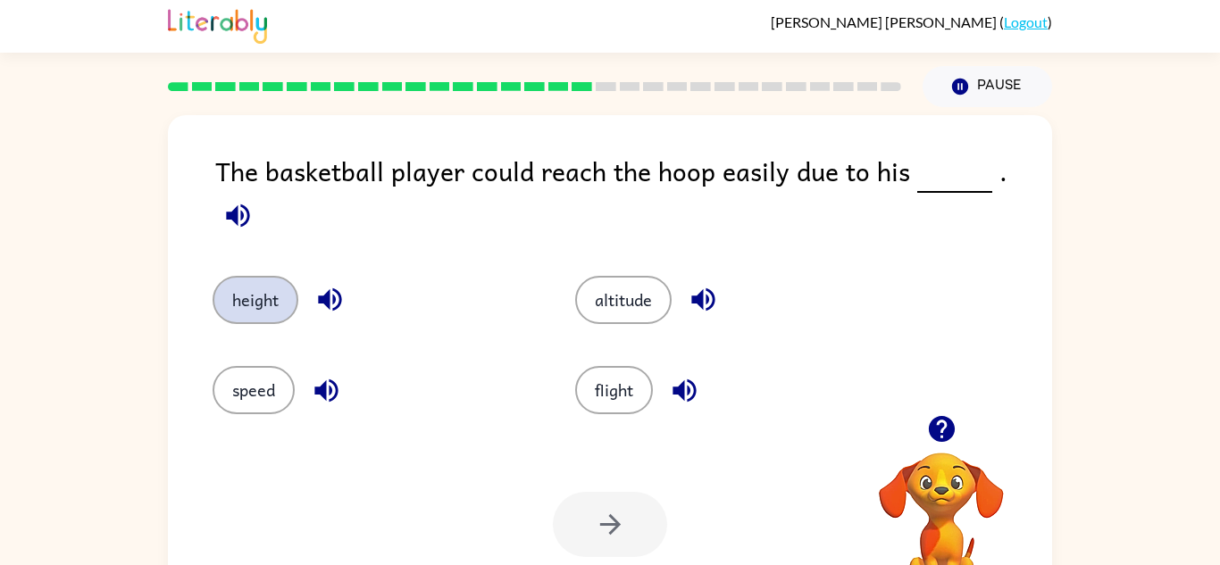
click at [255, 278] on button "height" at bounding box center [256, 300] width 86 height 48
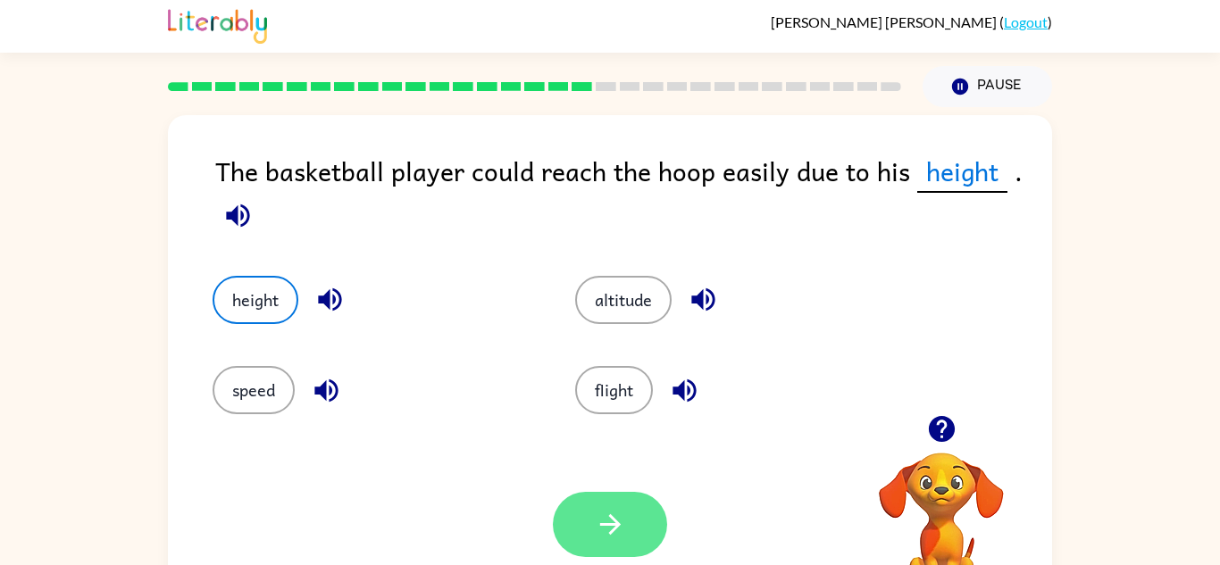
click at [654, 541] on button "button" at bounding box center [610, 524] width 114 height 65
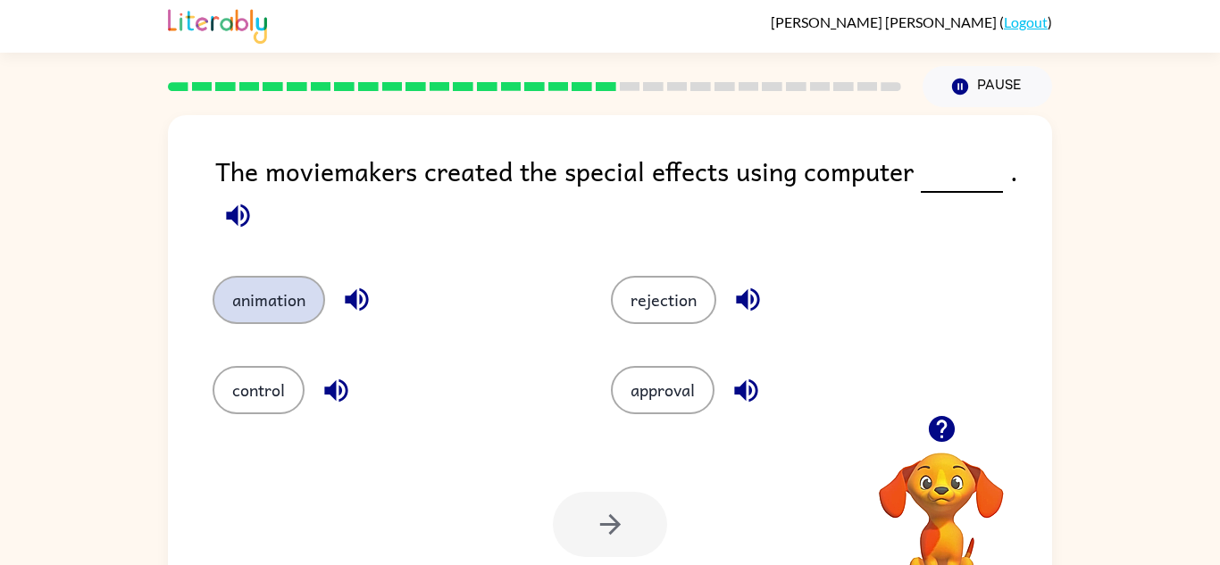
click at [251, 307] on button "animation" at bounding box center [269, 300] width 113 height 48
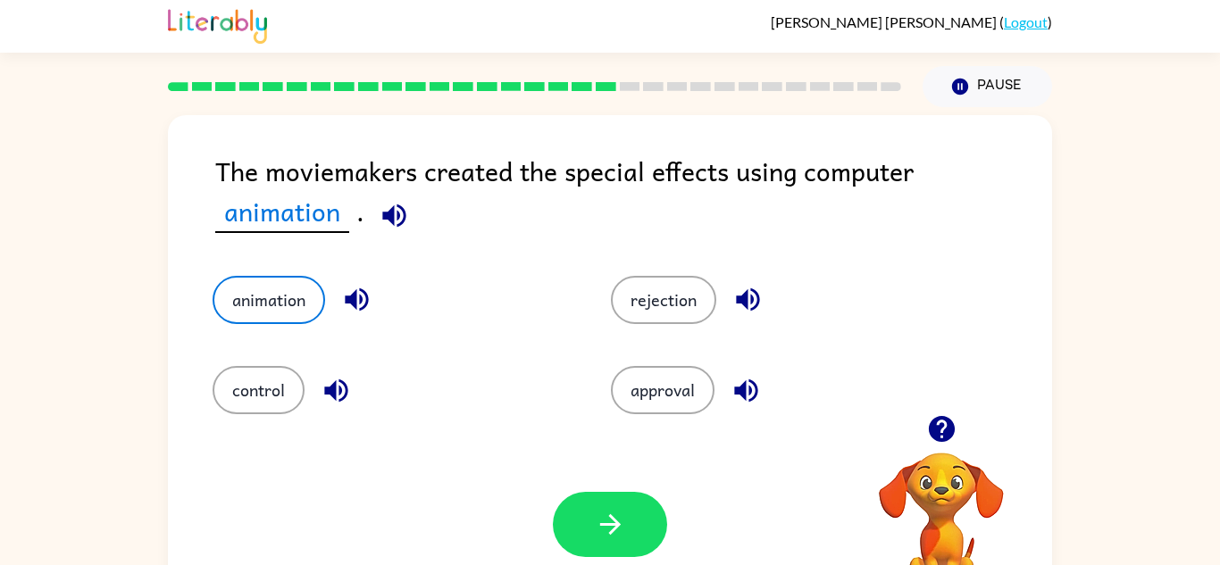
click at [641, 477] on div "Your browser must support playing .mp4 files to use Literably. Please try using…" at bounding box center [610, 524] width 884 height 201
click at [583, 509] on button "button" at bounding box center [610, 524] width 114 height 65
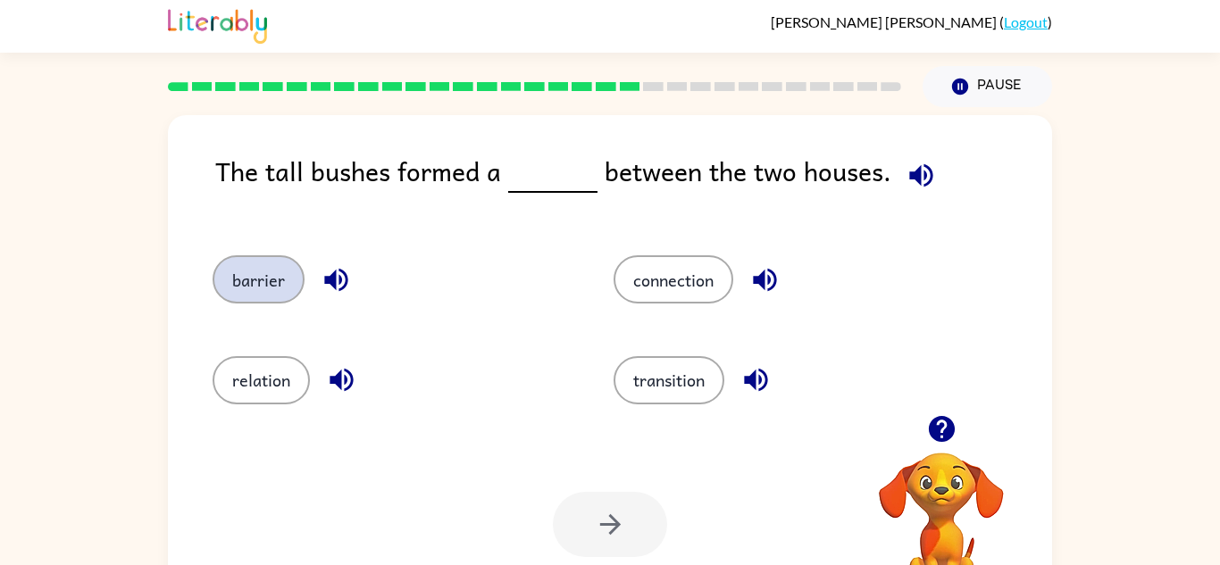
click at [291, 275] on button "barrier" at bounding box center [259, 279] width 92 height 48
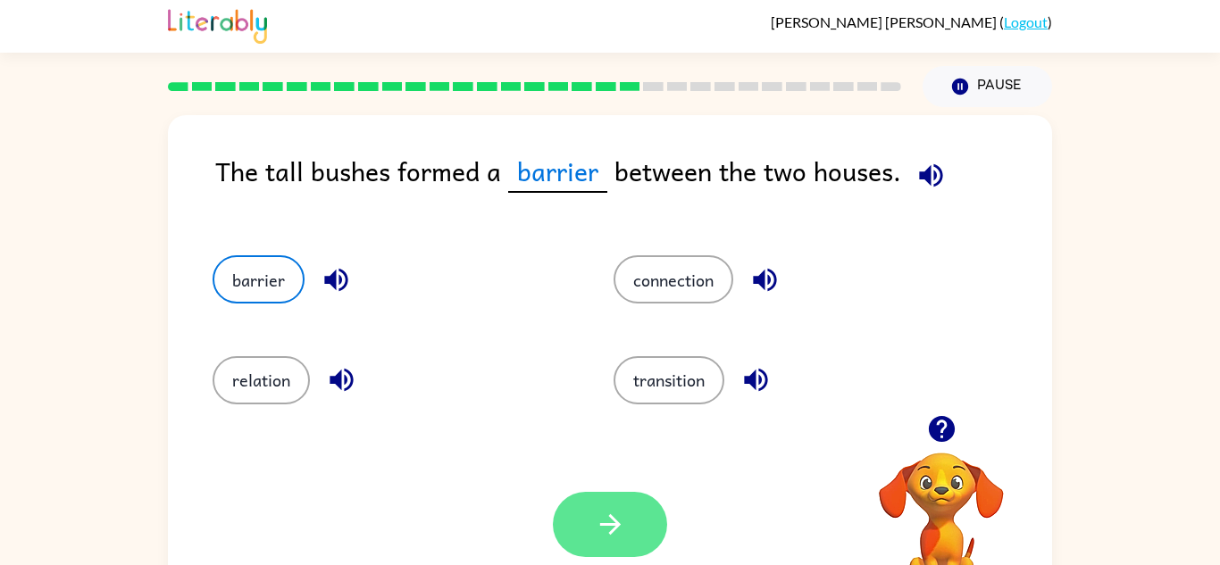
click at [609, 515] on icon "button" at bounding box center [609, 524] width 21 height 21
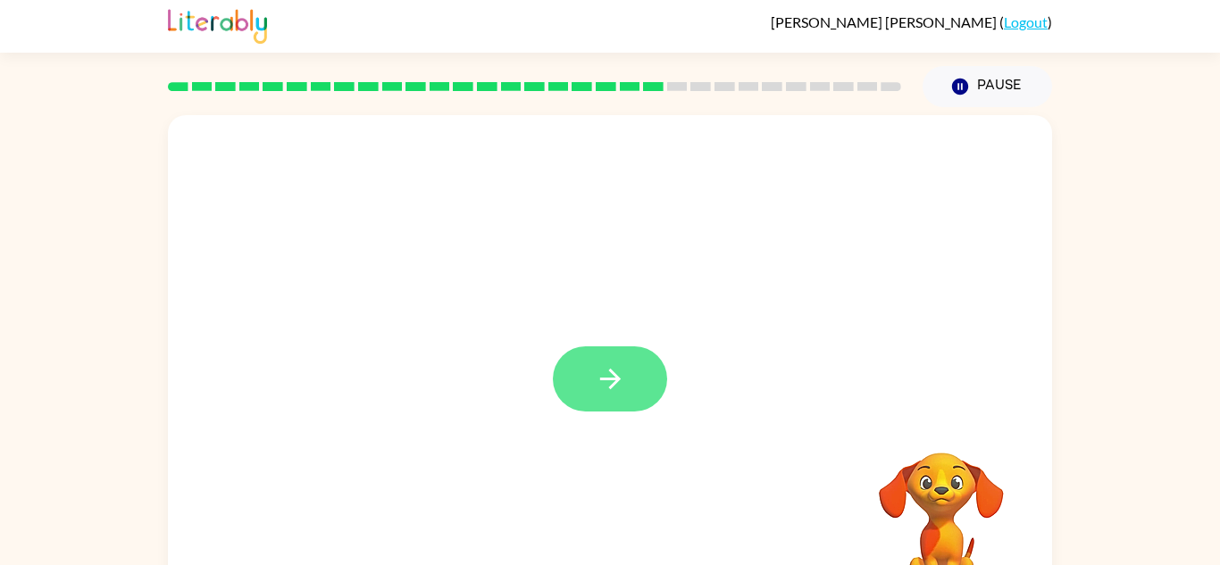
click at [584, 386] on button "button" at bounding box center [610, 378] width 114 height 65
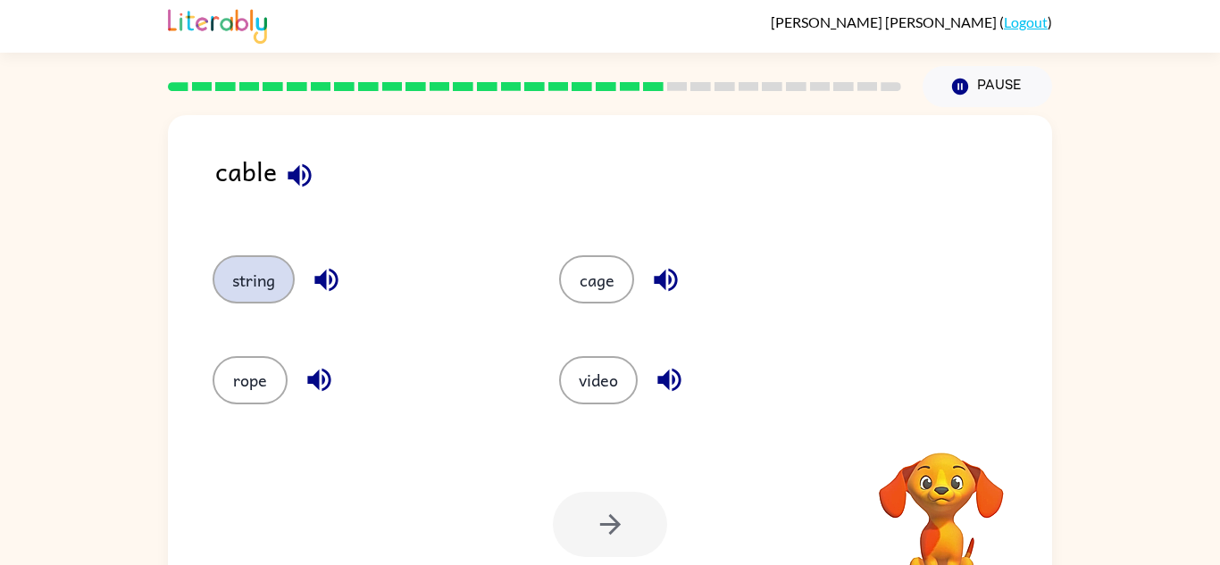
click at [272, 292] on button "string" at bounding box center [254, 279] width 82 height 48
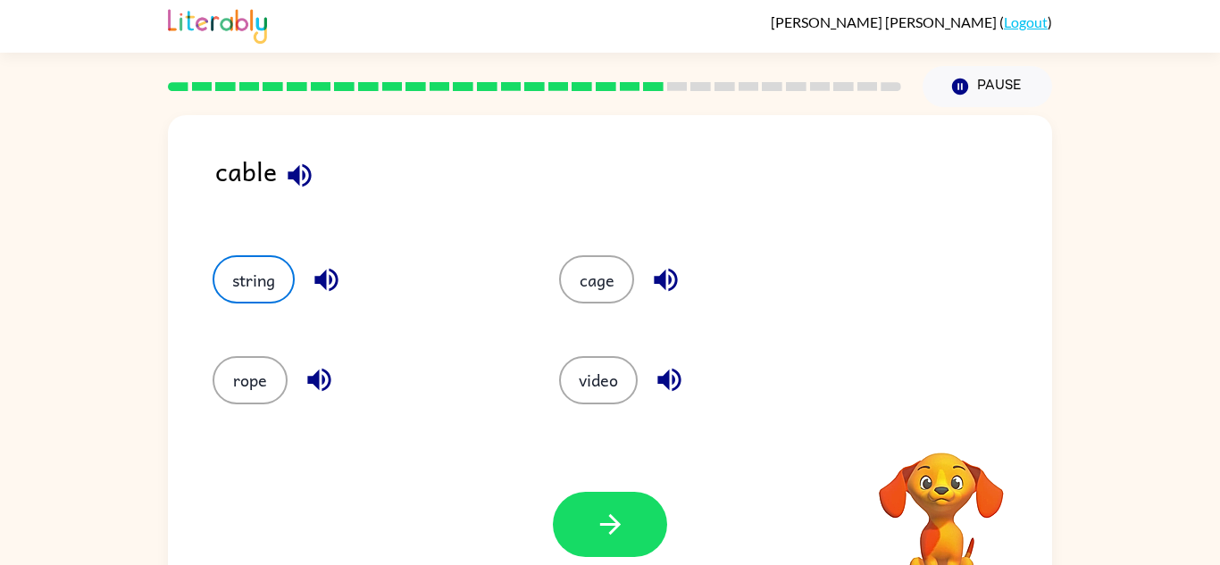
click at [539, 522] on div "Your browser must support playing .mp4 files to use Literably. Please try using…" at bounding box center [610, 524] width 884 height 201
click at [553, 548] on div at bounding box center [610, 524] width 114 height 65
click at [571, 521] on button "button" at bounding box center [610, 524] width 114 height 65
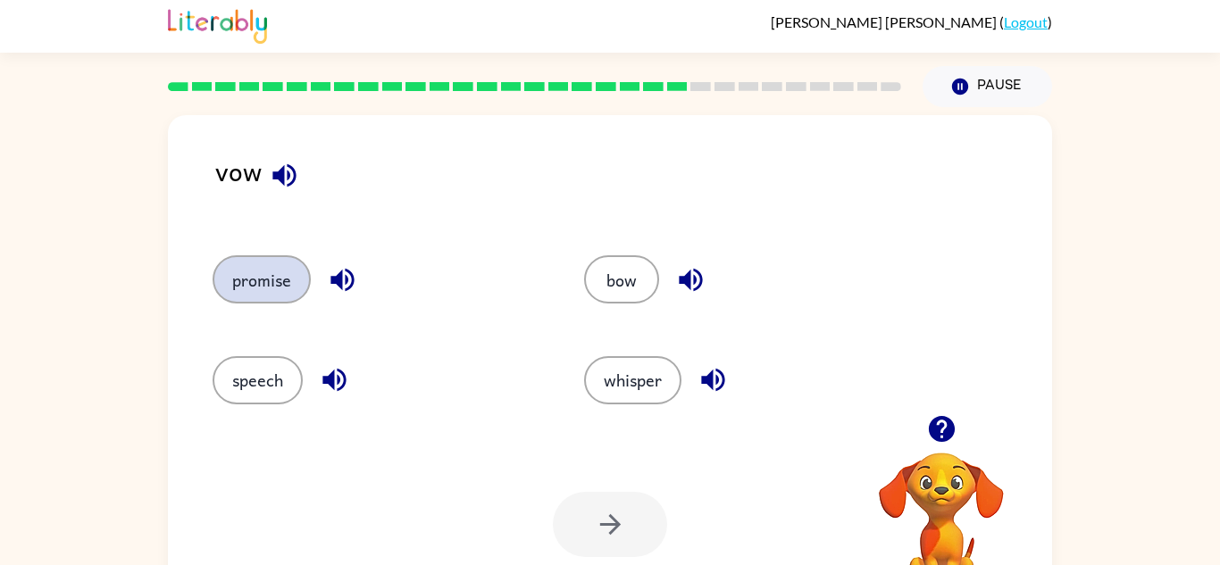
click at [265, 276] on button "promise" at bounding box center [262, 279] width 98 height 48
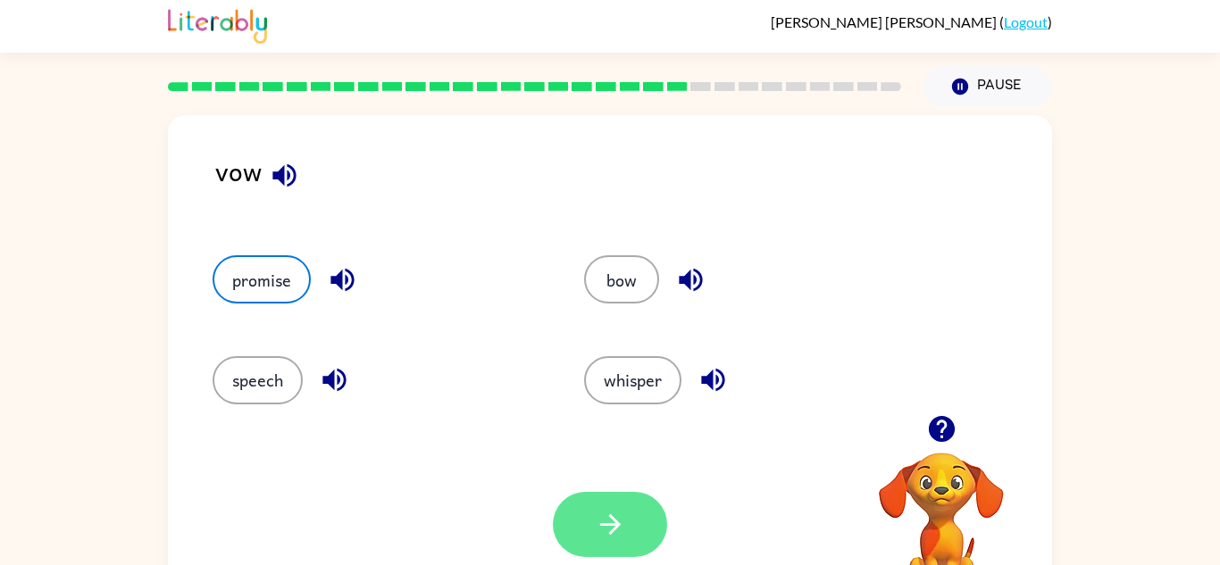
click at [580, 504] on button "button" at bounding box center [610, 524] width 114 height 65
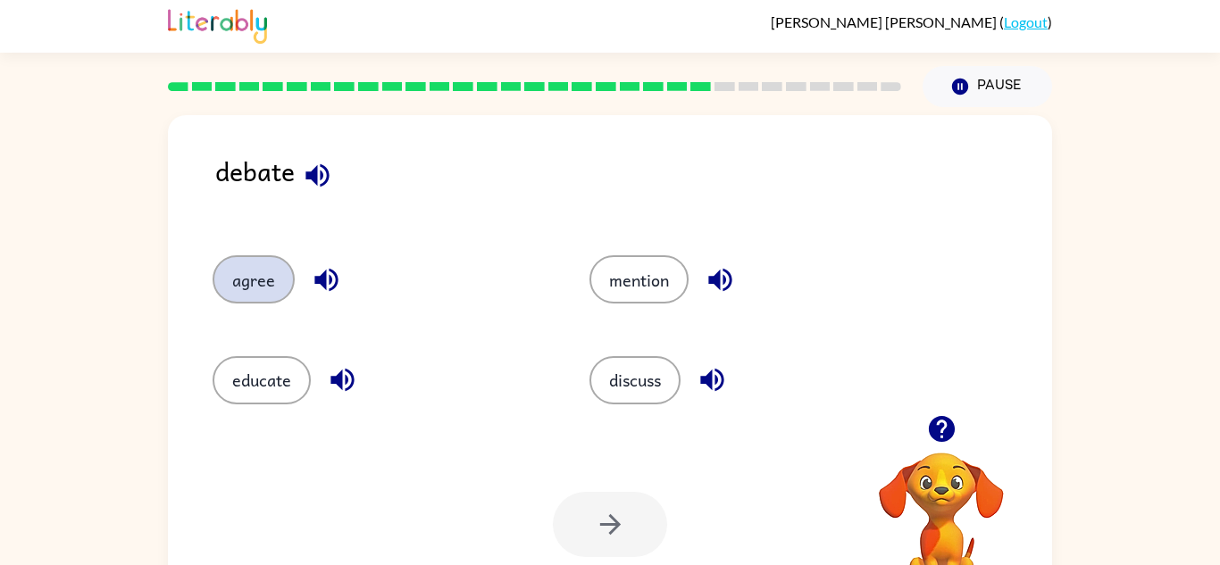
click at [218, 293] on button "agree" at bounding box center [254, 279] width 82 height 48
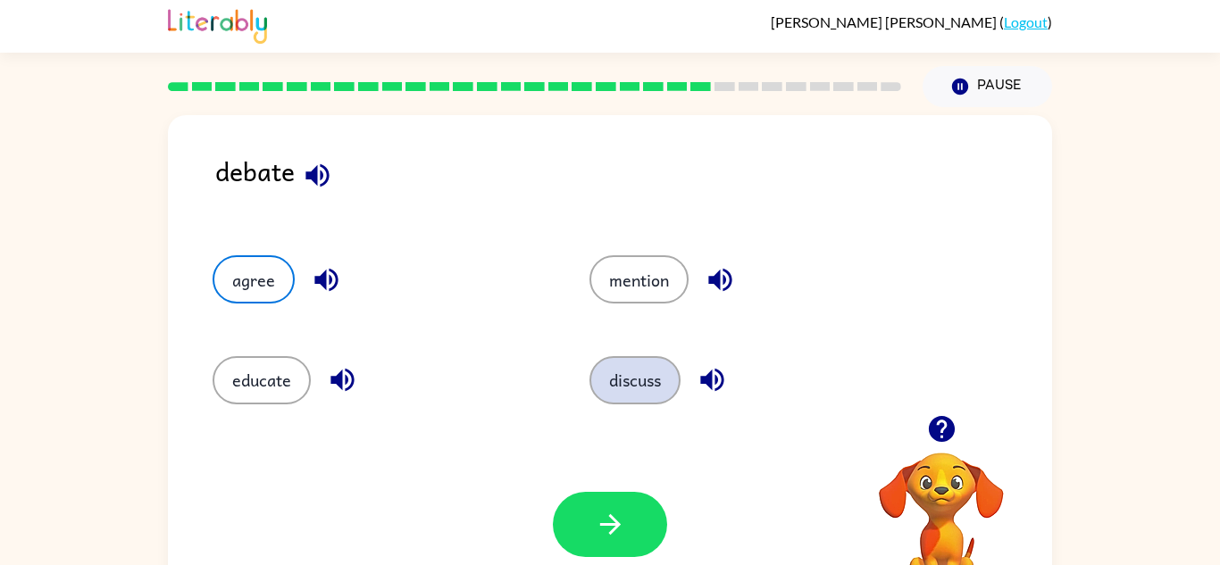
click at [649, 385] on button "discuss" at bounding box center [634, 380] width 91 height 48
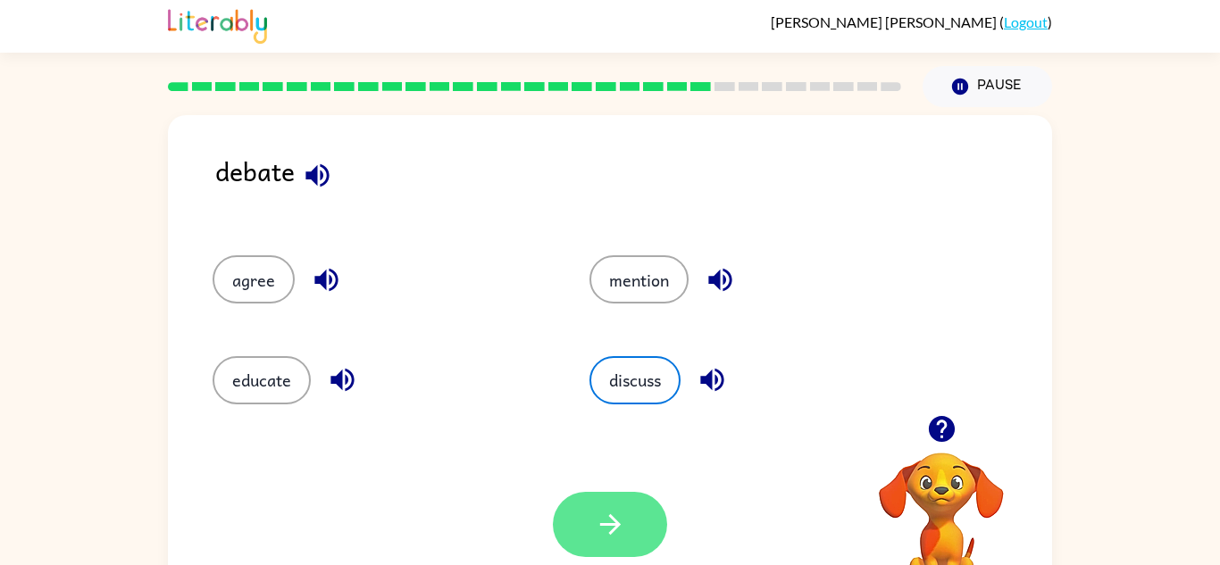
click at [580, 499] on button "button" at bounding box center [610, 524] width 114 height 65
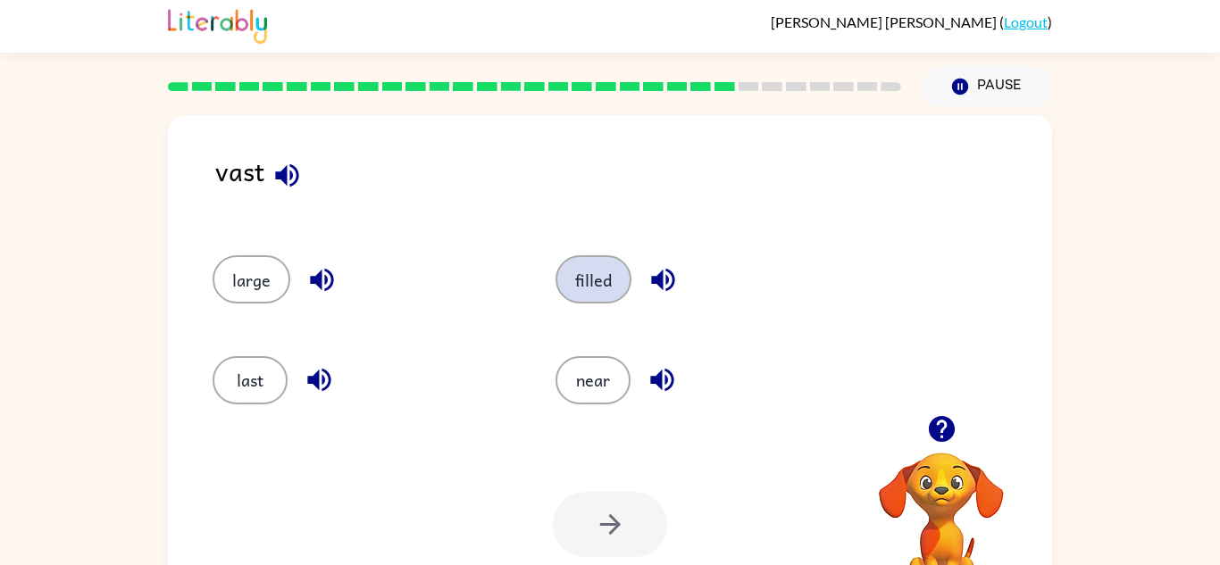
click at [597, 271] on button "filled" at bounding box center [593, 279] width 76 height 48
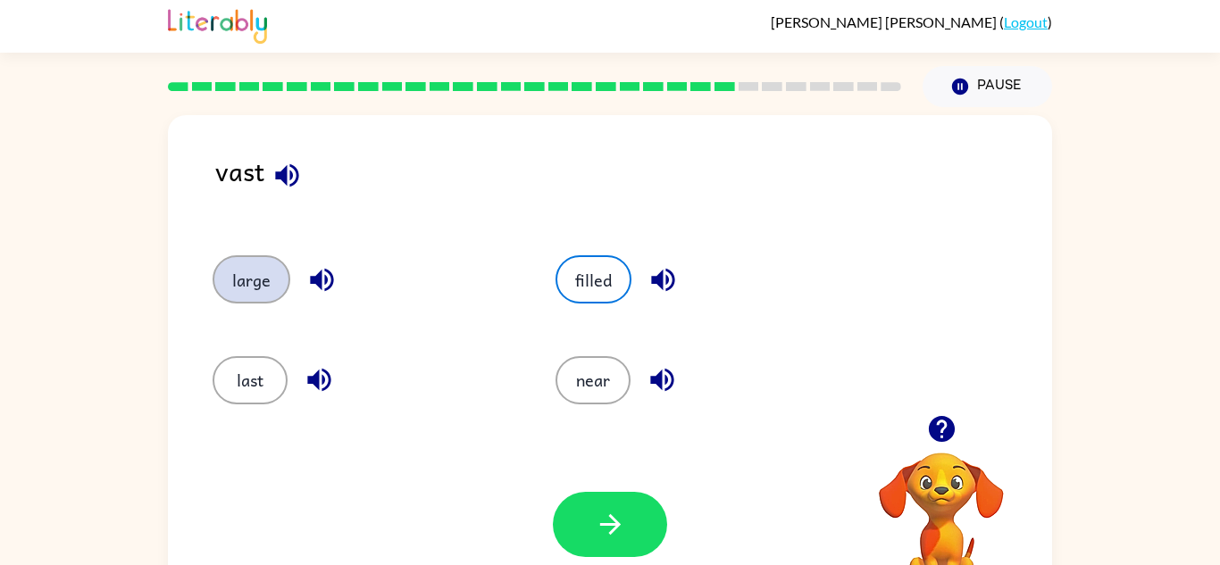
click at [247, 275] on button "large" at bounding box center [252, 279] width 78 height 48
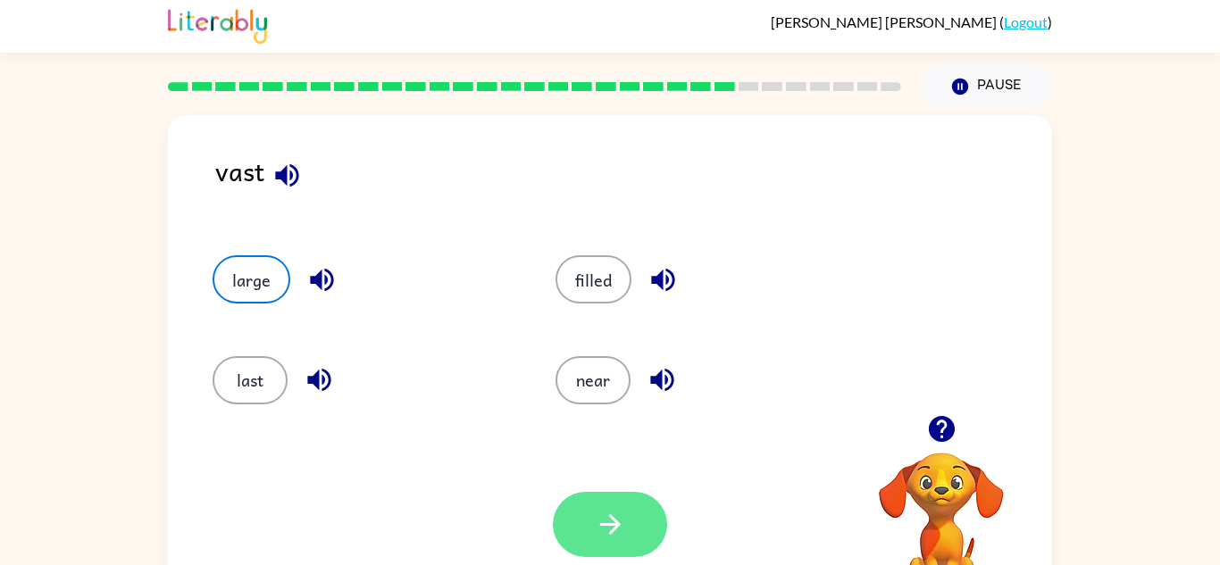
click at [563, 522] on button "button" at bounding box center [610, 524] width 114 height 65
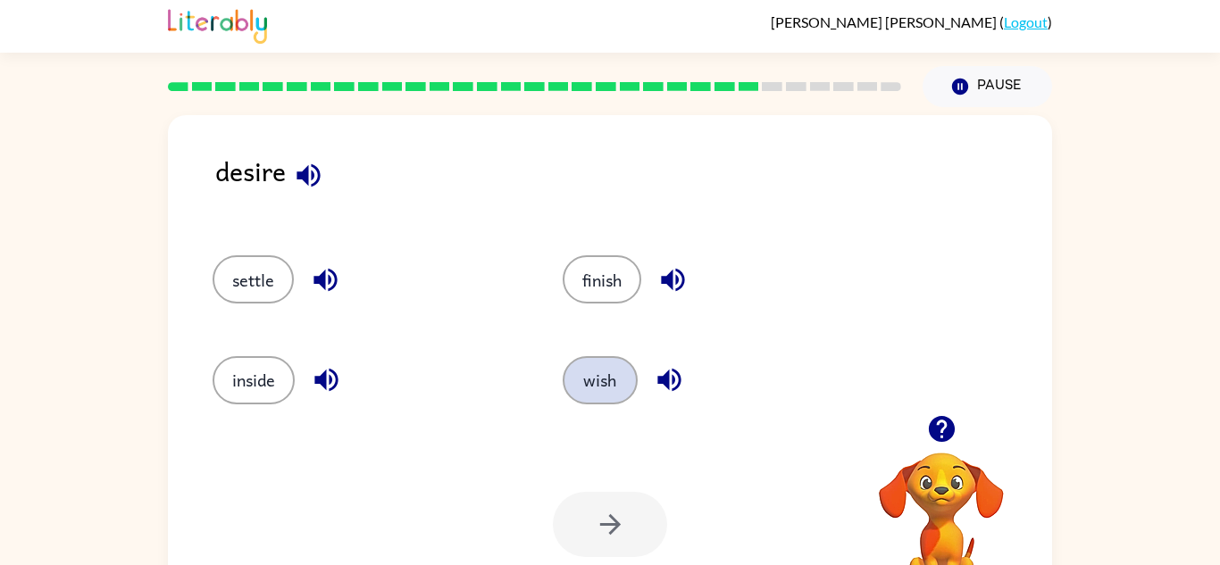
click at [607, 383] on button "wish" at bounding box center [600, 380] width 75 height 48
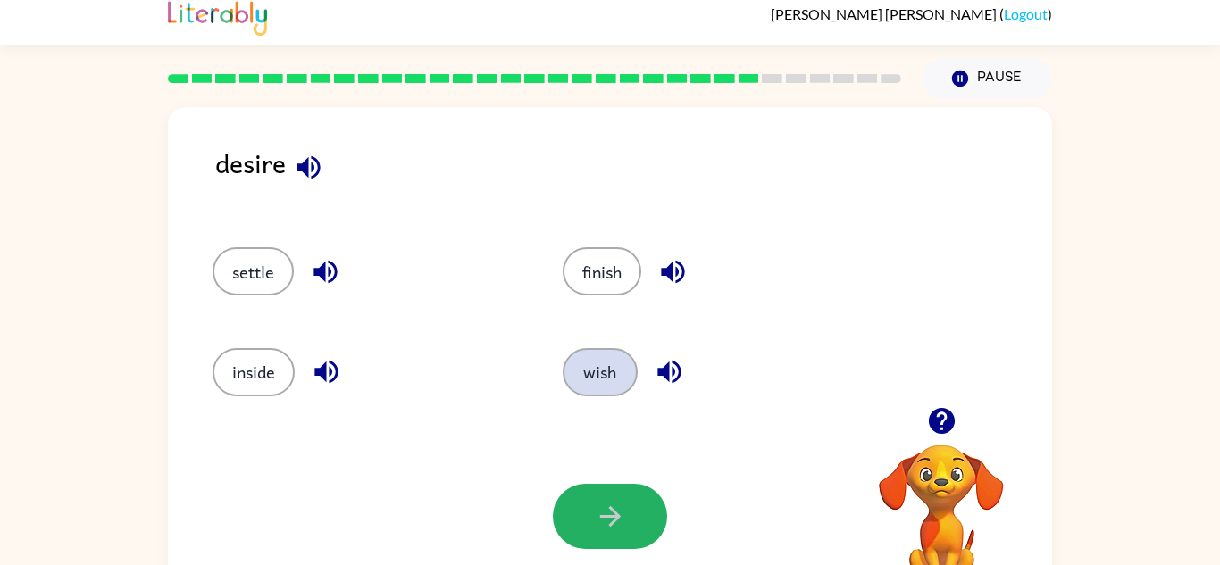
scroll to position [13, 0]
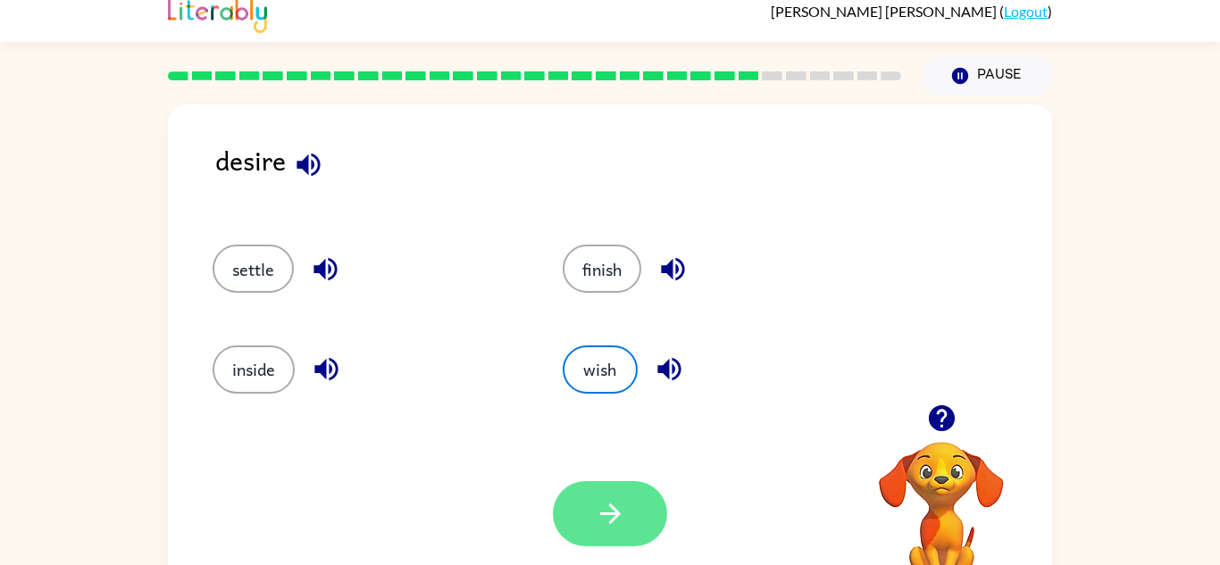
click at [585, 505] on button "button" at bounding box center [610, 513] width 114 height 65
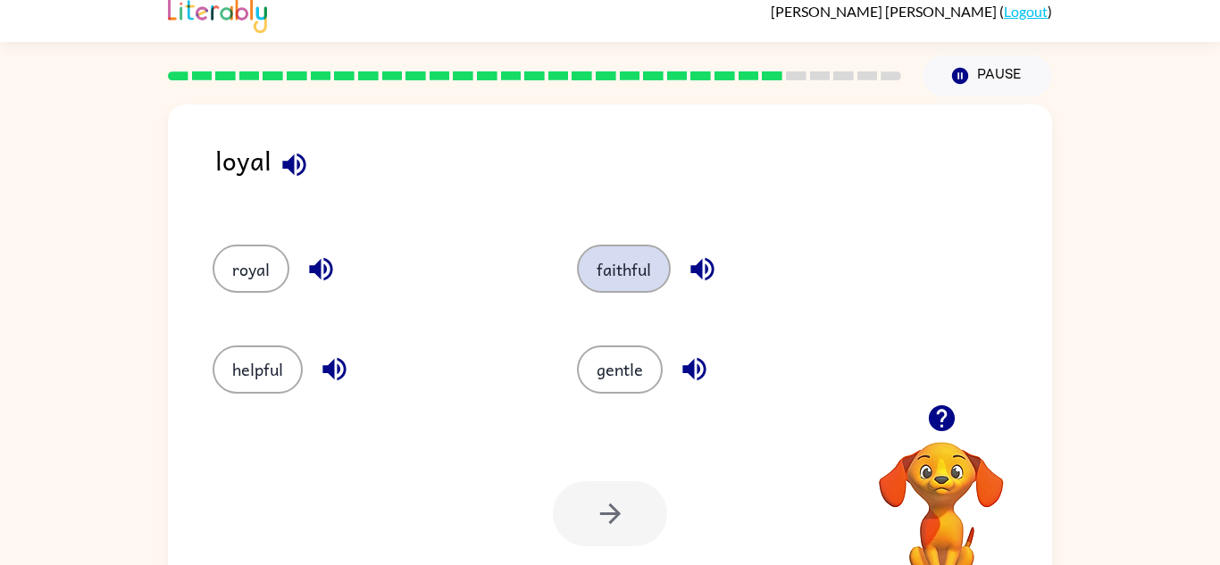
click at [605, 254] on button "faithful" at bounding box center [624, 269] width 94 height 48
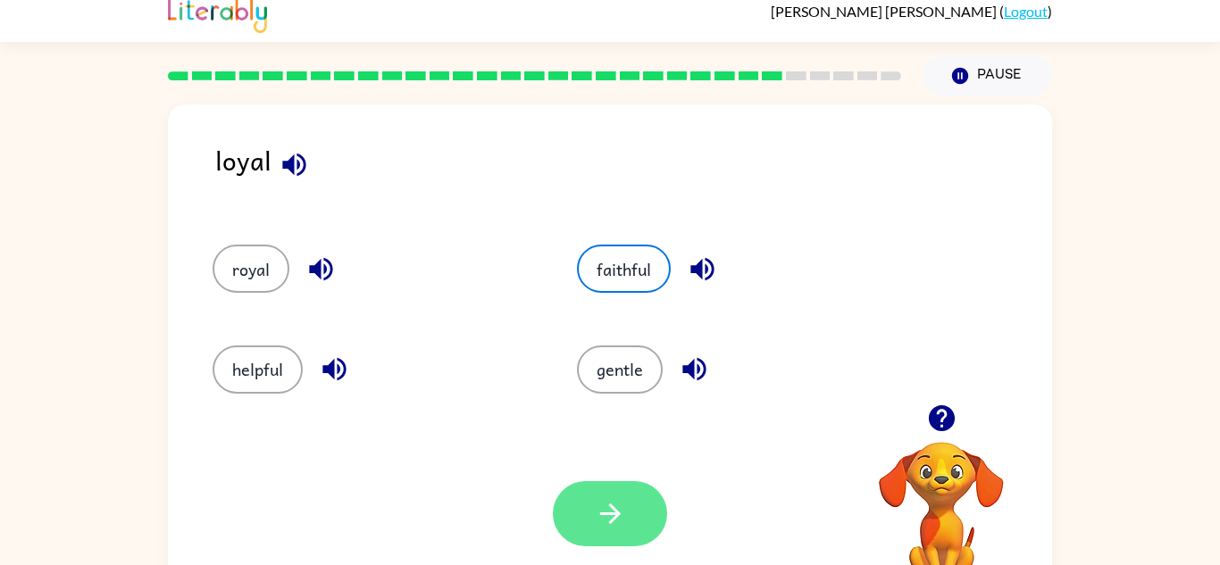
click at [607, 513] on icon "button" at bounding box center [610, 513] width 31 height 31
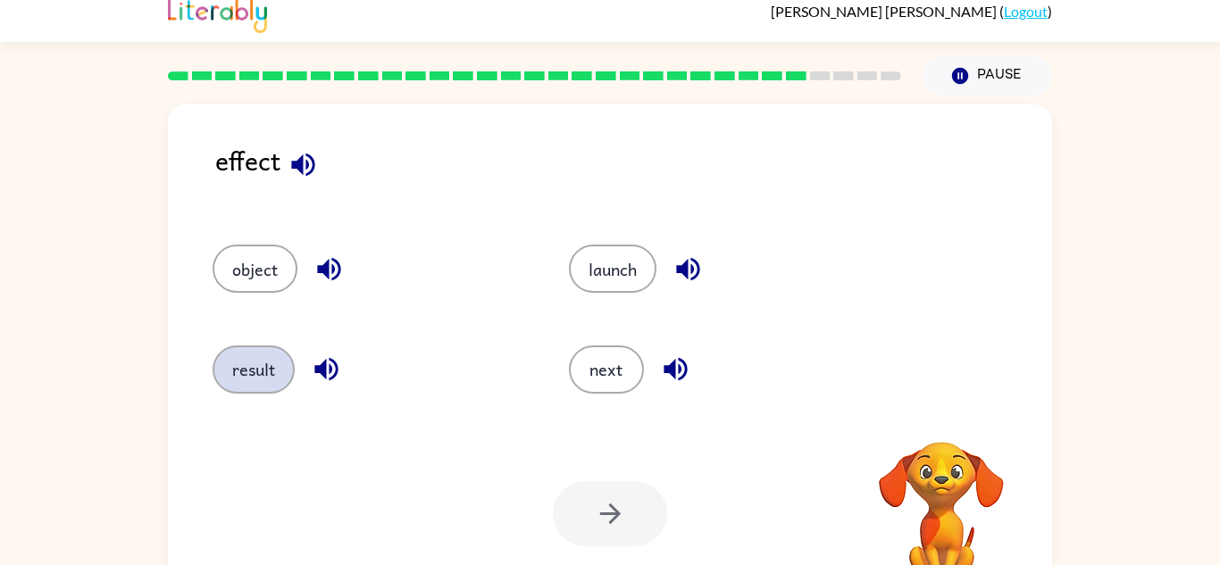
click at [250, 384] on button "result" at bounding box center [254, 370] width 82 height 48
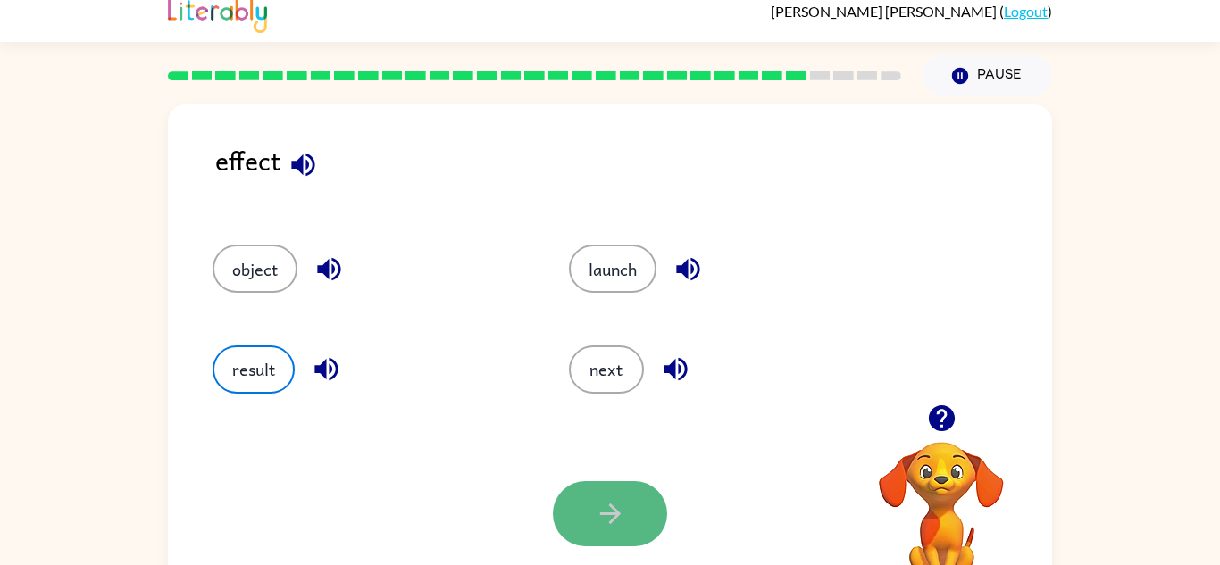
click at [623, 520] on icon "button" at bounding box center [610, 513] width 31 height 31
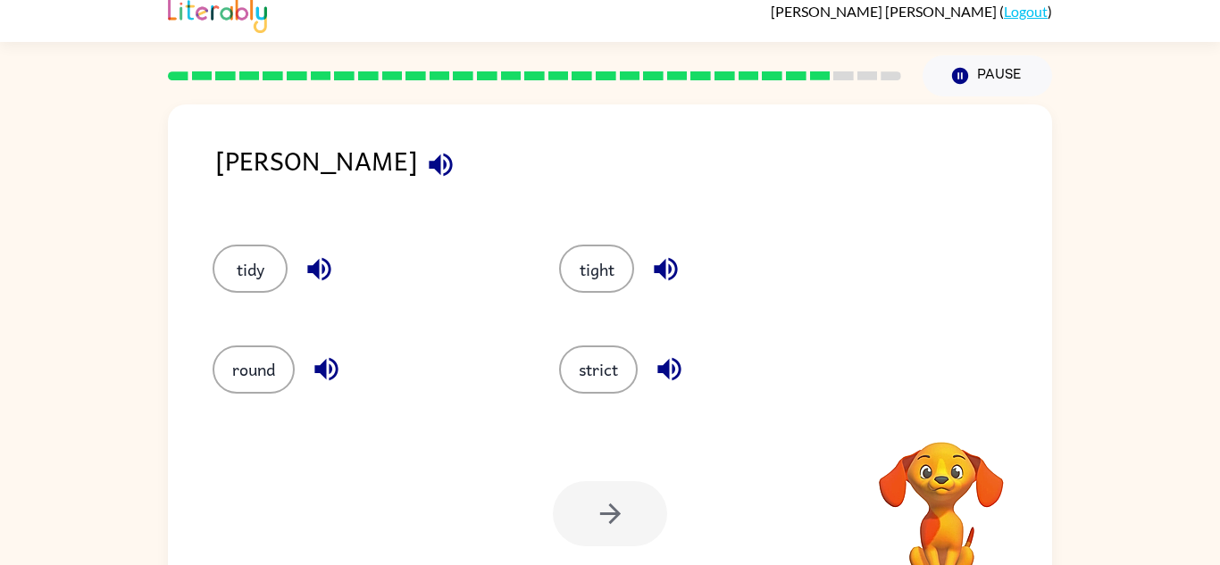
click at [602, 515] on div at bounding box center [610, 513] width 114 height 65
click at [589, 508] on div at bounding box center [610, 513] width 114 height 65
click at [604, 377] on button "strict" at bounding box center [598, 370] width 79 height 48
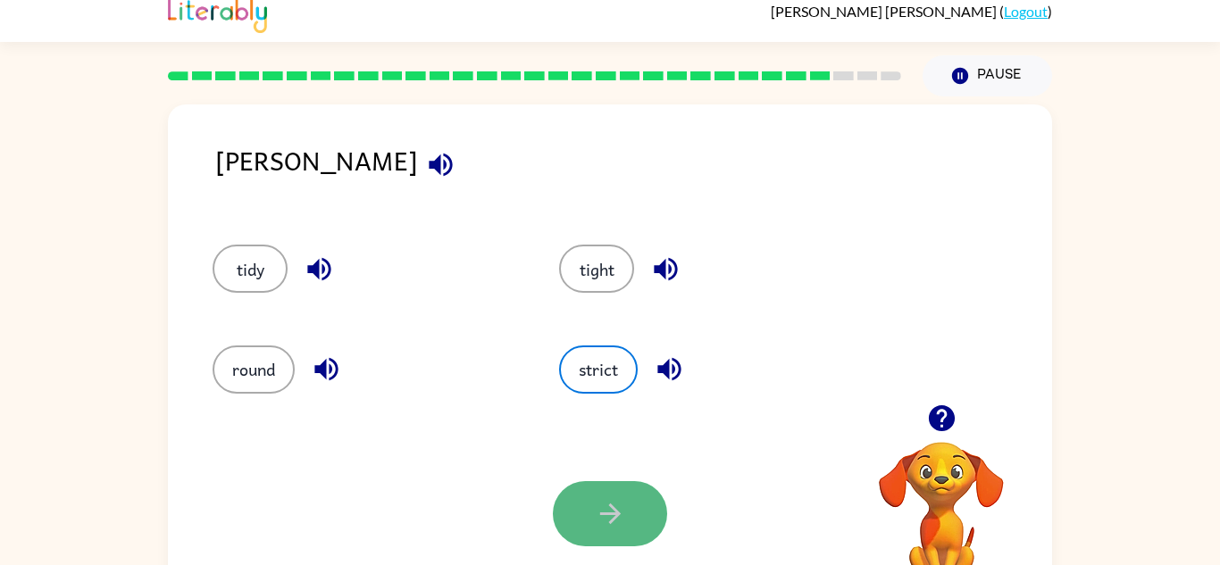
click at [614, 545] on button "button" at bounding box center [610, 513] width 114 height 65
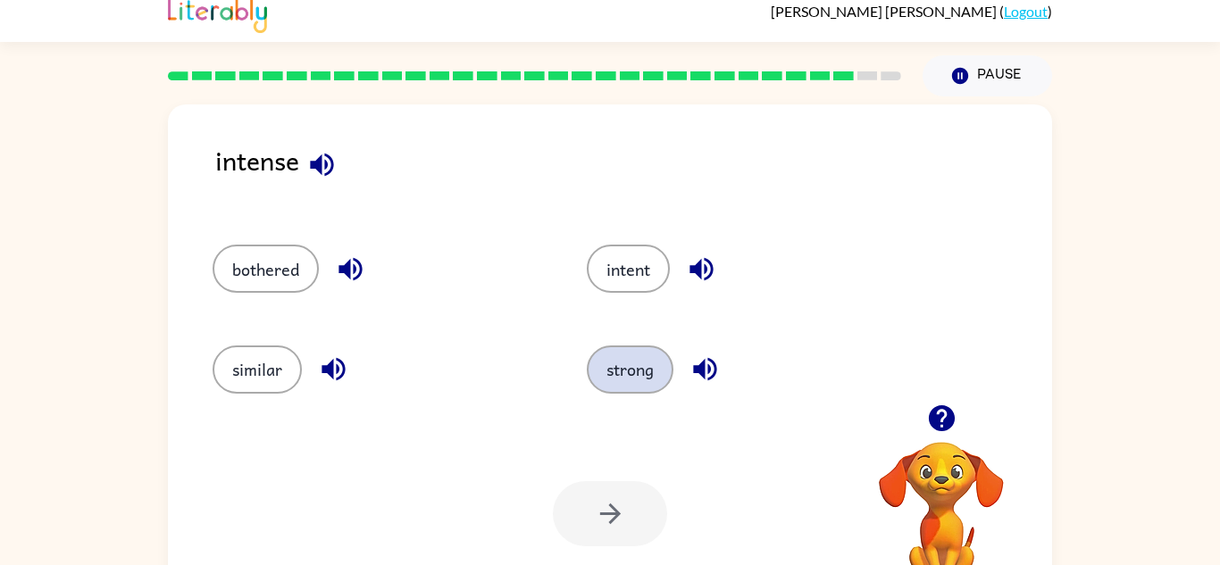
click at [619, 388] on button "strong" at bounding box center [630, 370] width 87 height 48
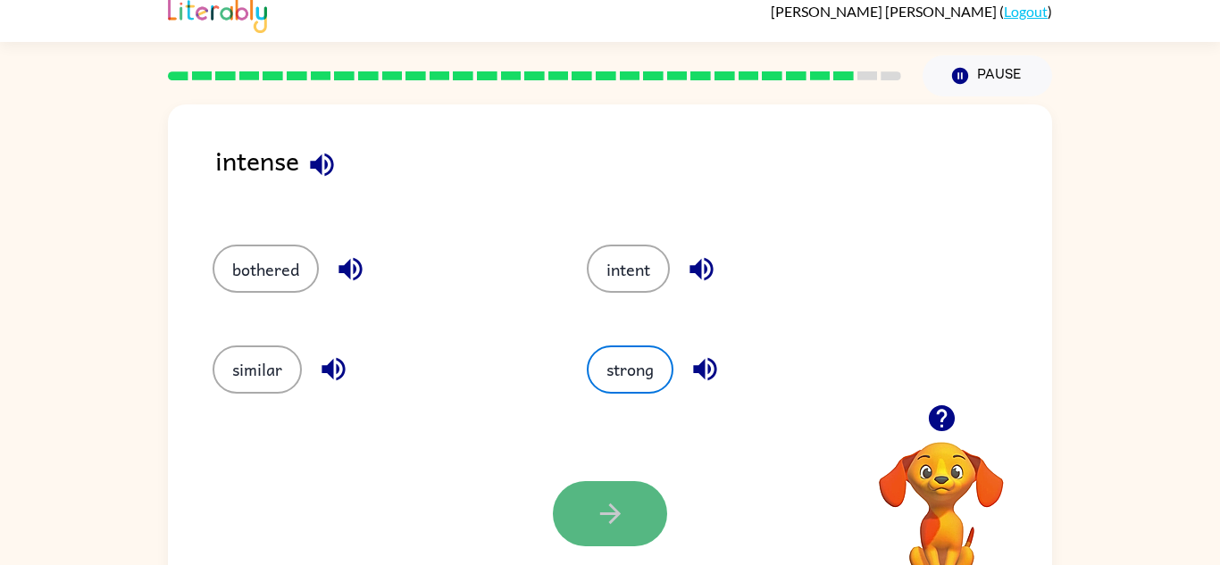
click at [600, 506] on icon "button" at bounding box center [610, 513] width 31 height 31
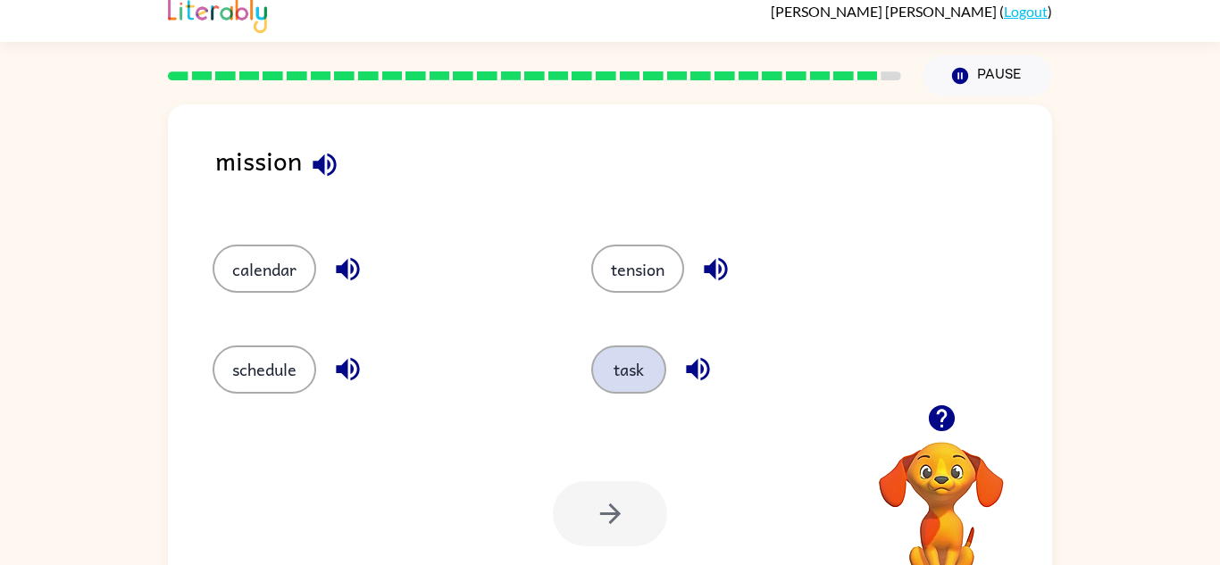
click at [635, 357] on button "task" at bounding box center [628, 370] width 75 height 48
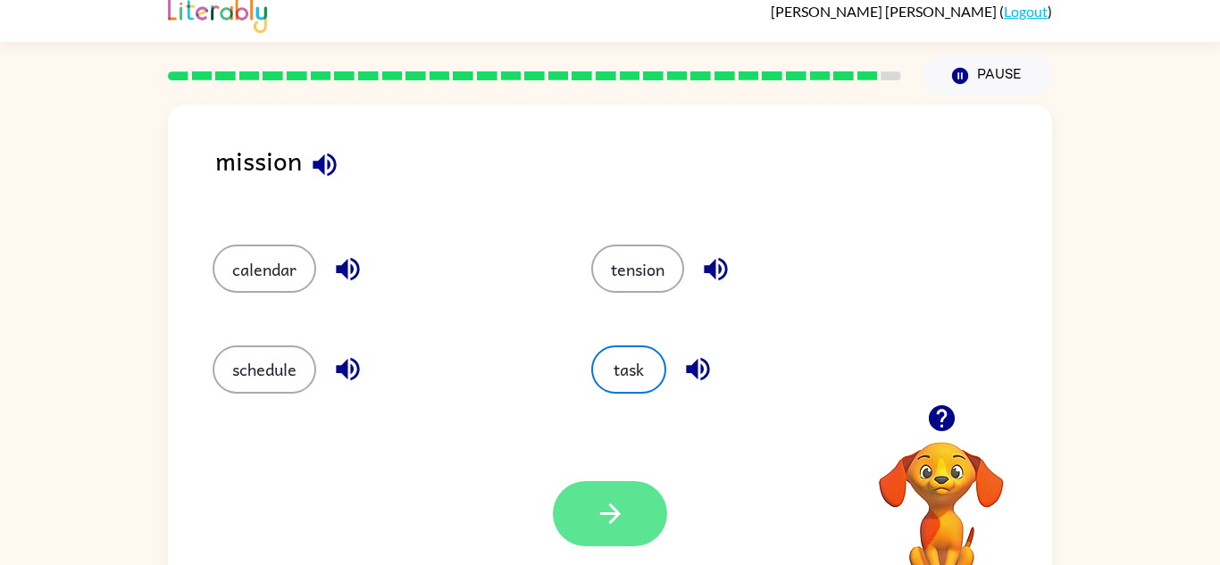
click at [607, 496] on button "button" at bounding box center [610, 513] width 114 height 65
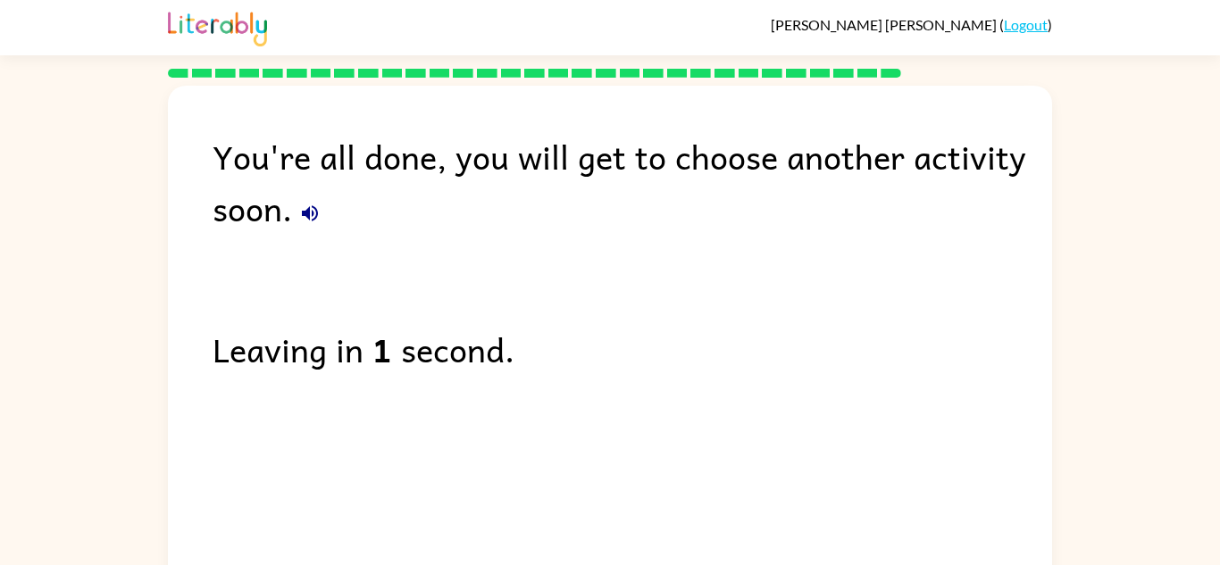
scroll to position [1, 0]
